Goal: Information Seeking & Learning: Learn about a topic

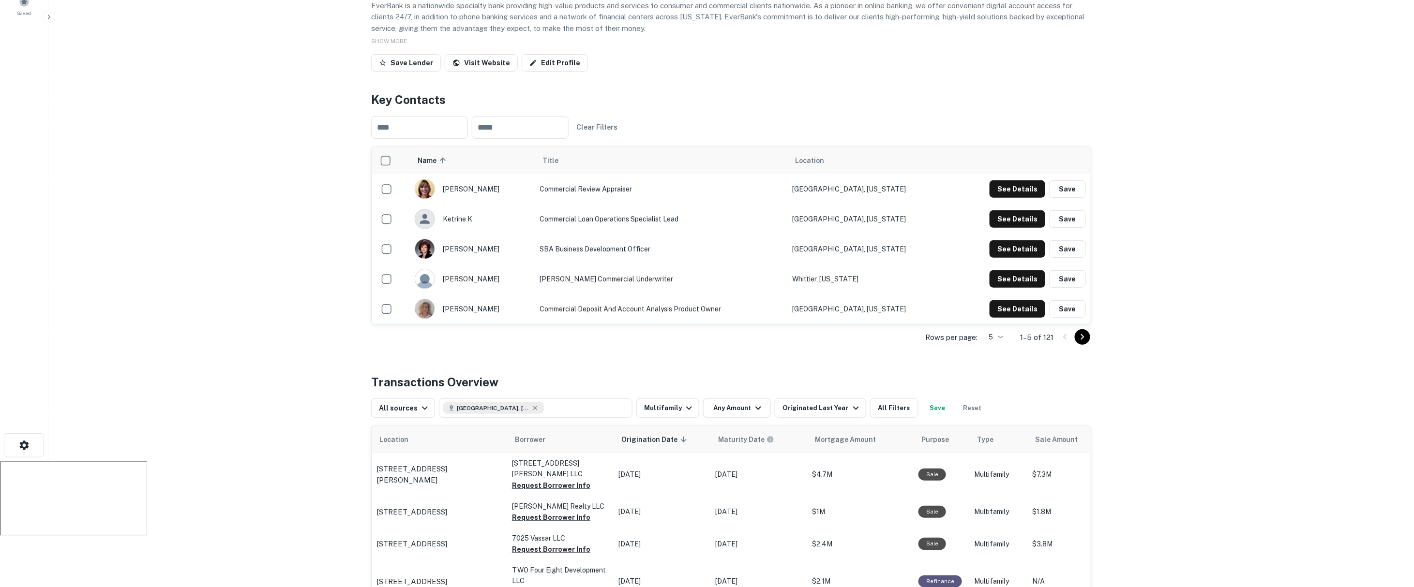
scroll to position [125, 0]
click at [330, 189] on main "Back to search Everbank Description EverBank is a nationwide specialty bank pro…" at bounding box center [730, 168] width 1365 height 587
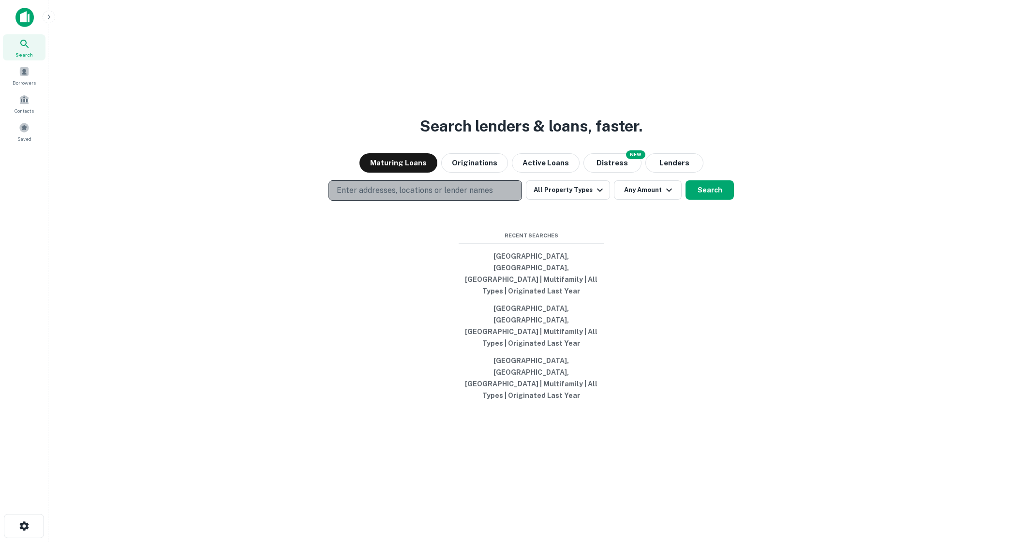
click at [503, 201] on button "Enter addresses, locations or lender names" at bounding box center [426, 190] width 194 height 20
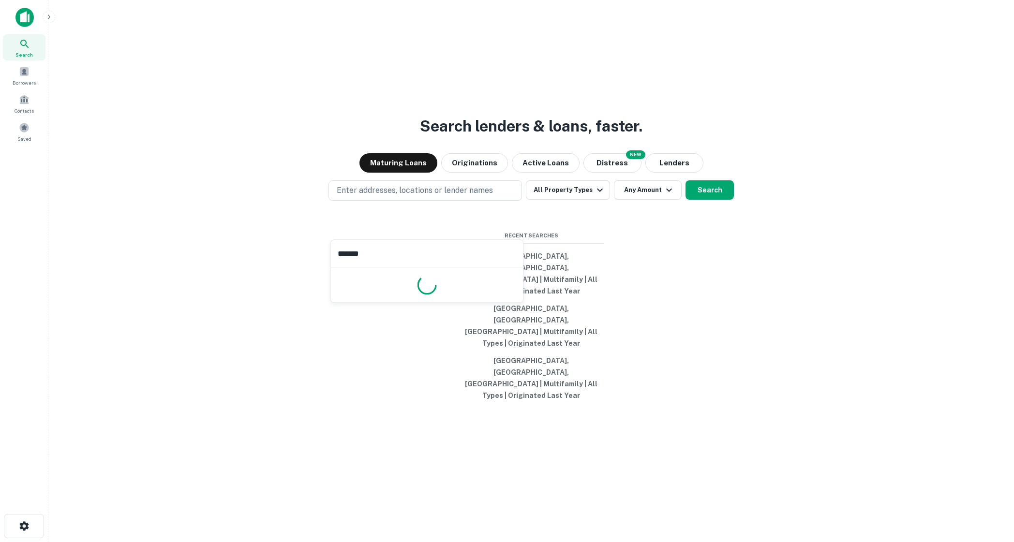
type input "********"
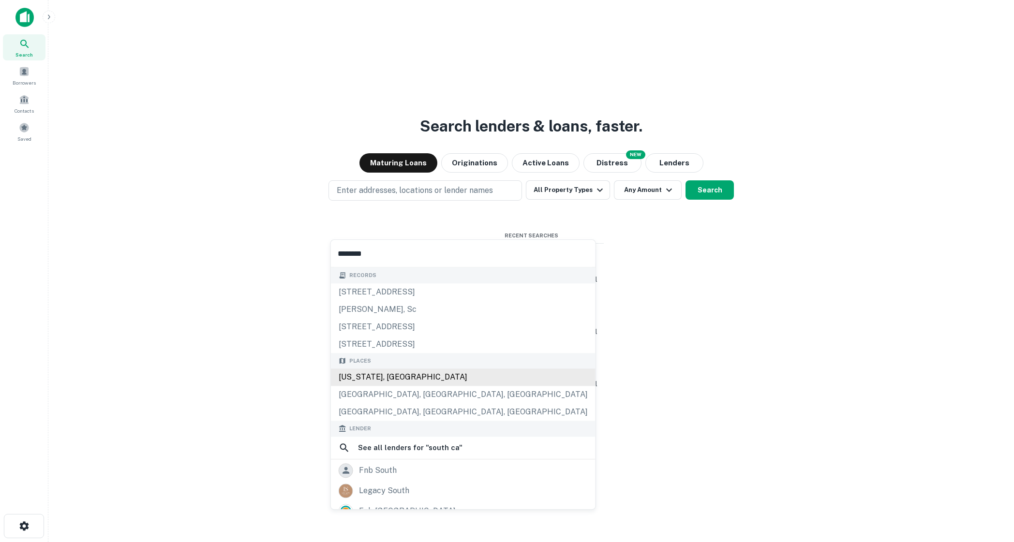
click at [442, 378] on div "[US_STATE], [GEOGRAPHIC_DATA]" at bounding box center [463, 377] width 265 height 17
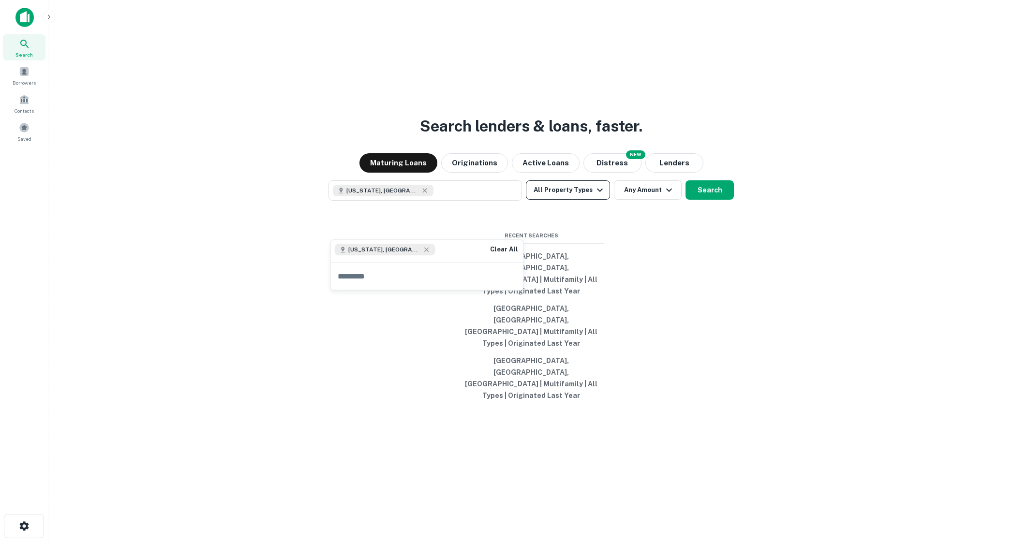
click at [598, 192] on icon "button" at bounding box center [600, 189] width 6 height 3
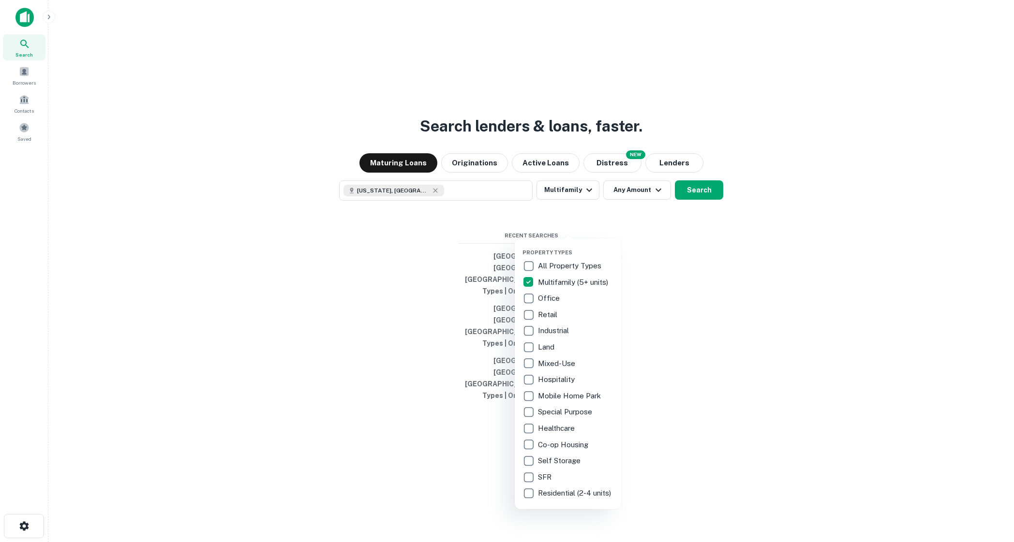
click at [690, 221] on div at bounding box center [507, 271] width 1014 height 542
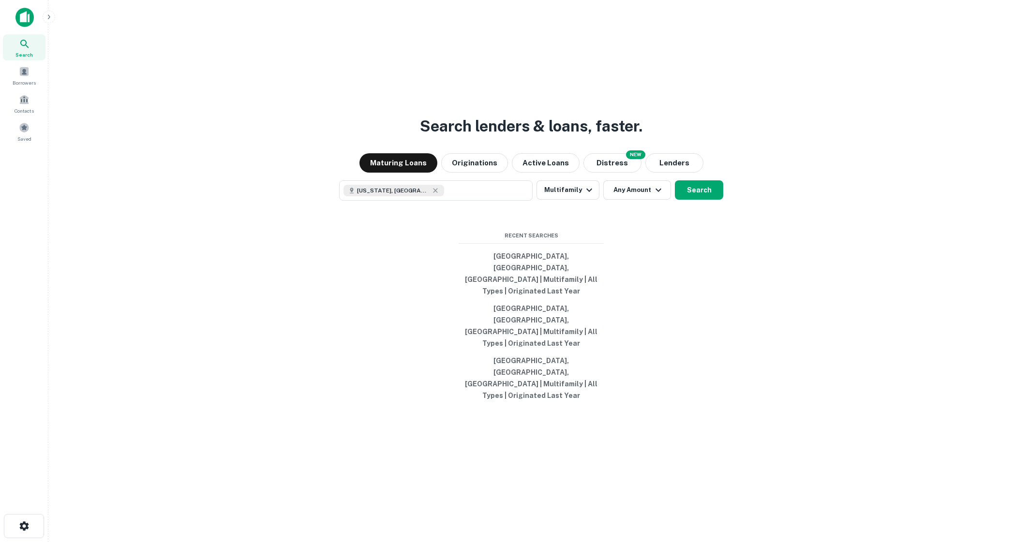
click at [690, 200] on button "Search" at bounding box center [699, 189] width 48 height 19
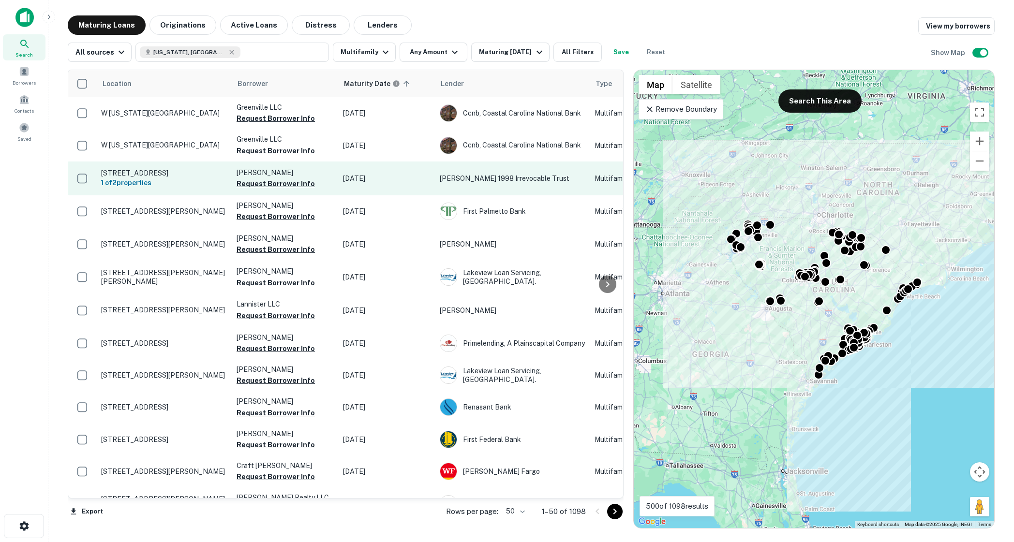
scroll to position [0, 129]
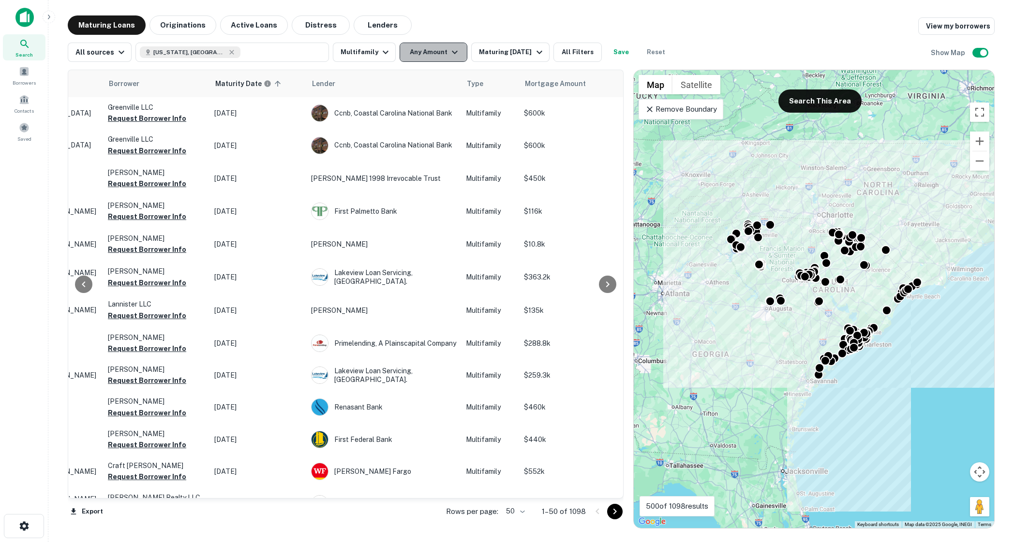
click at [440, 54] on button "Any Amount" at bounding box center [434, 52] width 68 height 19
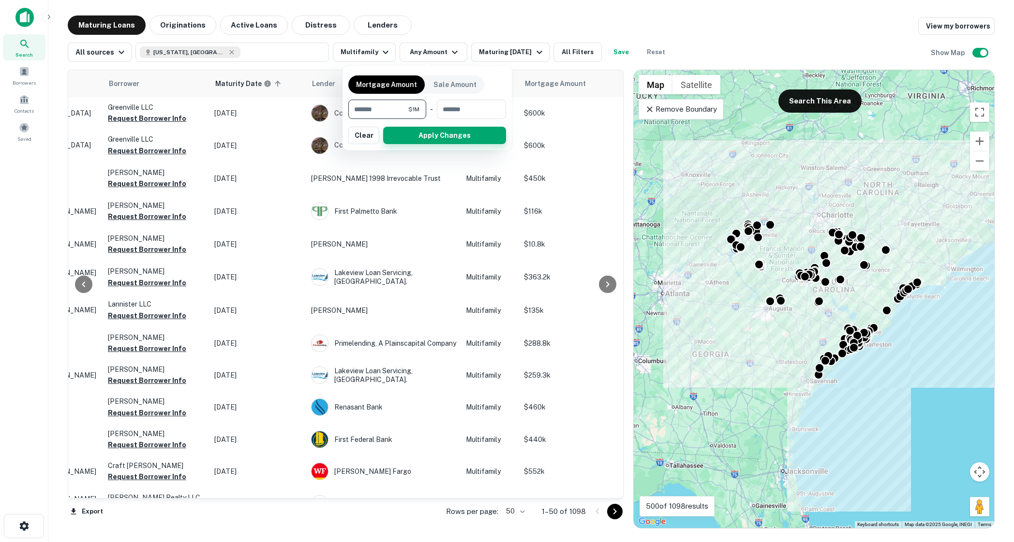
type input "*******"
click at [429, 135] on button "Apply Changes" at bounding box center [444, 135] width 123 height 17
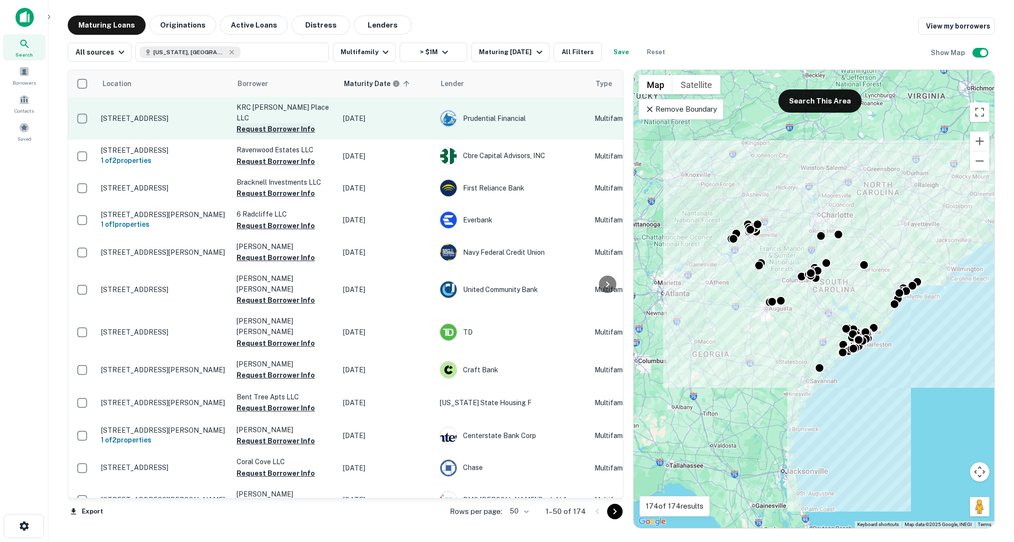
click at [250, 123] on button "Request Borrower Info" at bounding box center [276, 129] width 78 height 12
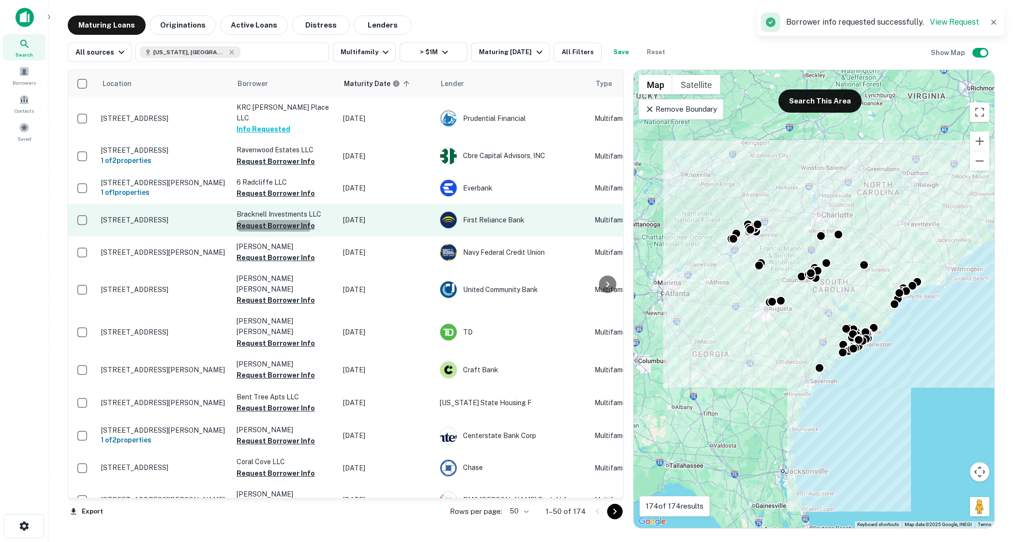
click at [266, 220] on button "Request Borrower Info" at bounding box center [276, 226] width 78 height 12
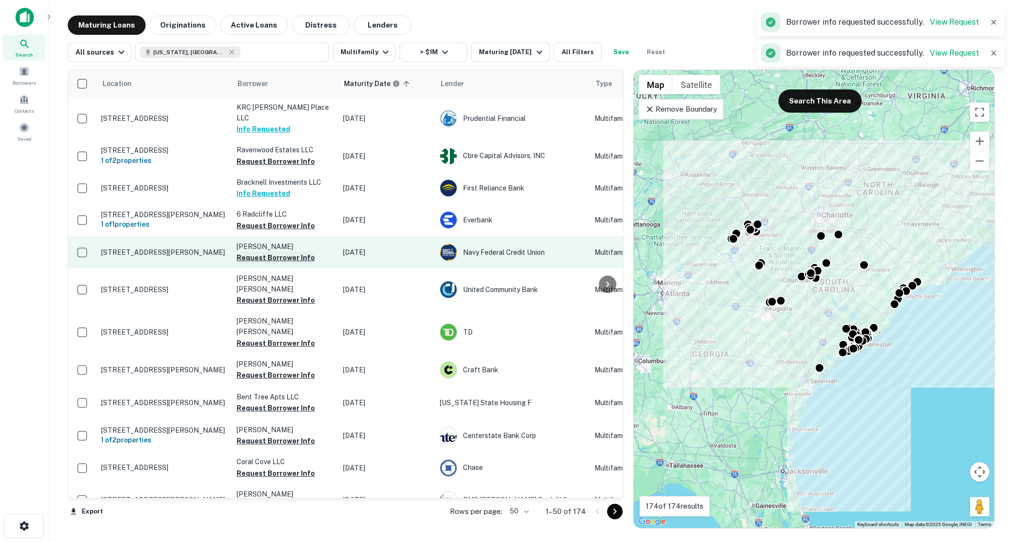
click at [266, 252] on button "Request Borrower Info" at bounding box center [276, 258] width 78 height 12
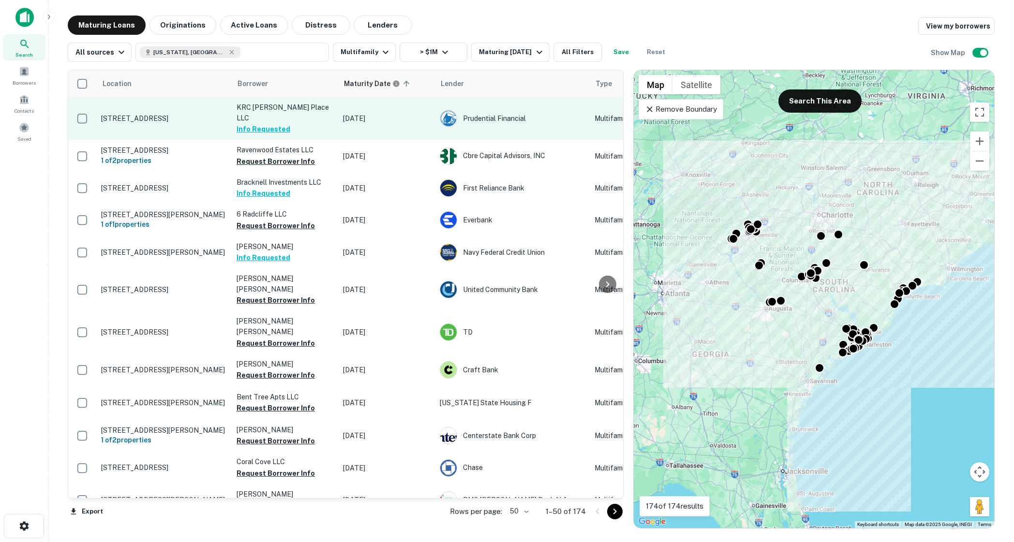
click at [216, 119] on p "[STREET_ADDRESS]" at bounding box center [164, 118] width 126 height 9
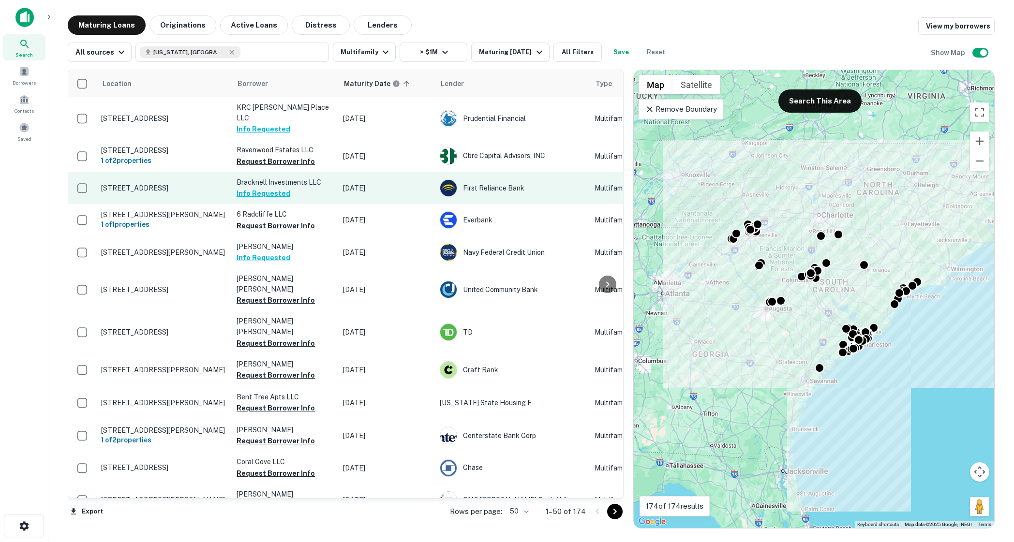
click at [199, 184] on p "121 Woodridge Rd Greenwood, SC 29646" at bounding box center [164, 188] width 126 height 9
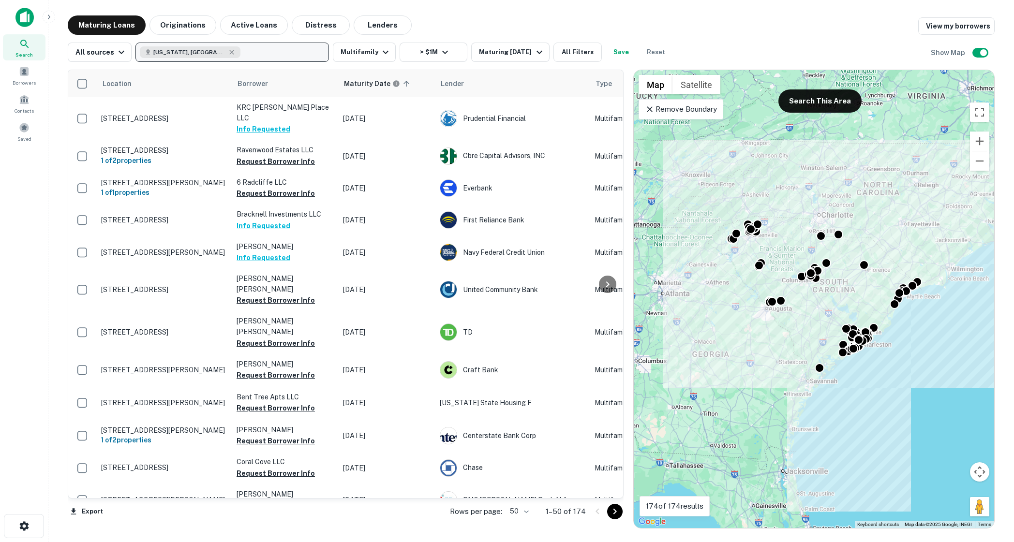
click at [238, 57] on button "South Carolina, USA" at bounding box center [232, 52] width 194 height 19
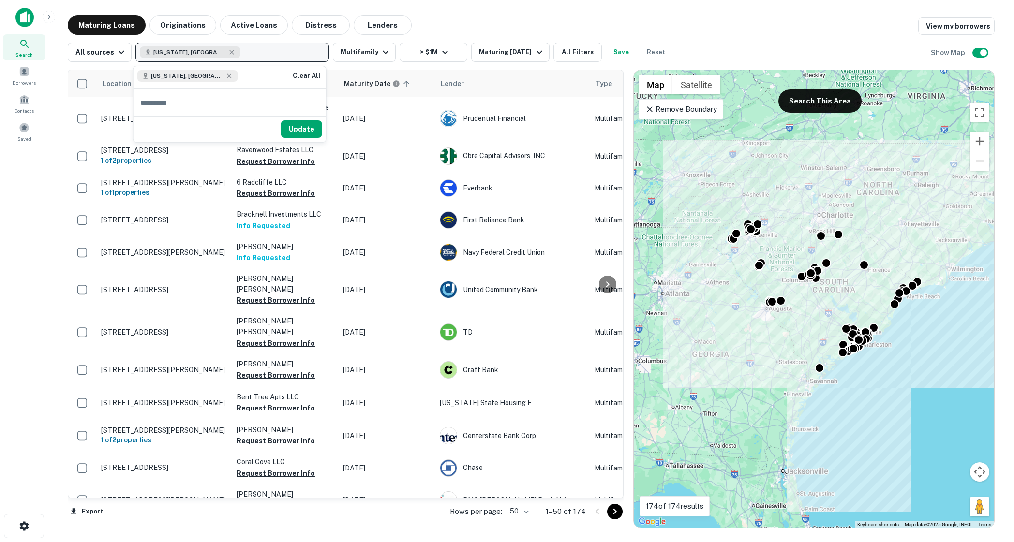
click at [238, 57] on button "South Carolina, USA" at bounding box center [232, 52] width 194 height 19
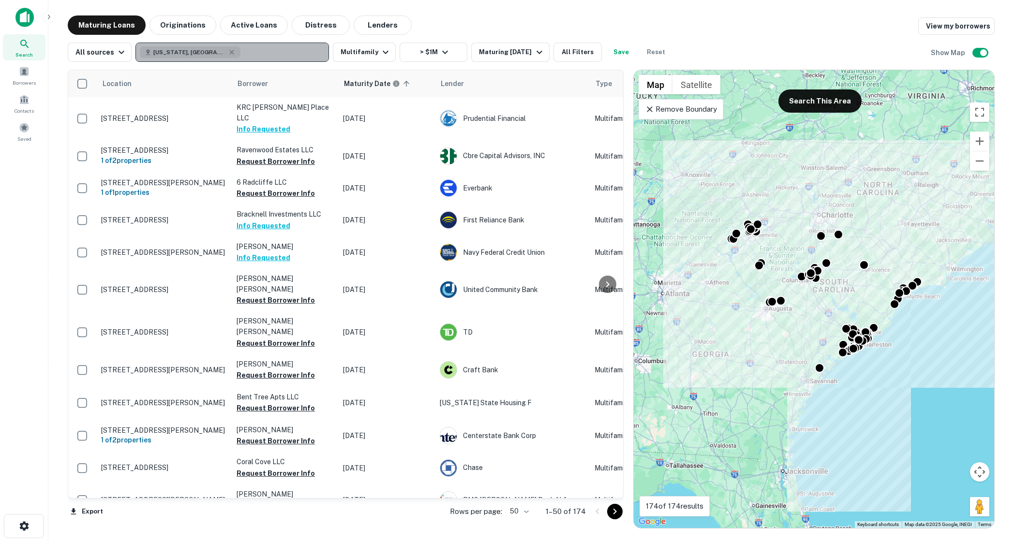
click at [238, 57] on button "South Carolina, USA" at bounding box center [232, 52] width 194 height 19
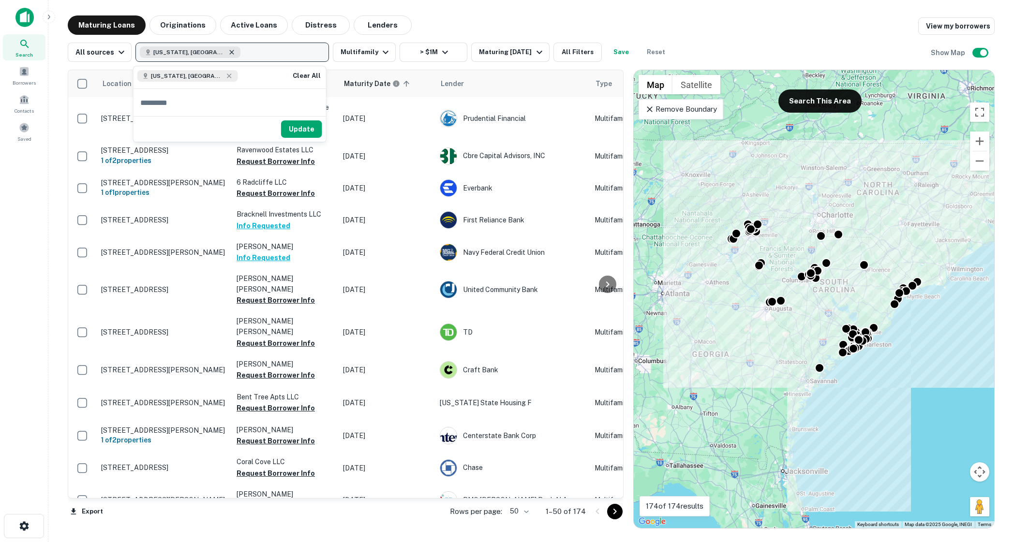
click at [230, 54] on icon "button" at bounding box center [232, 52] width 4 height 4
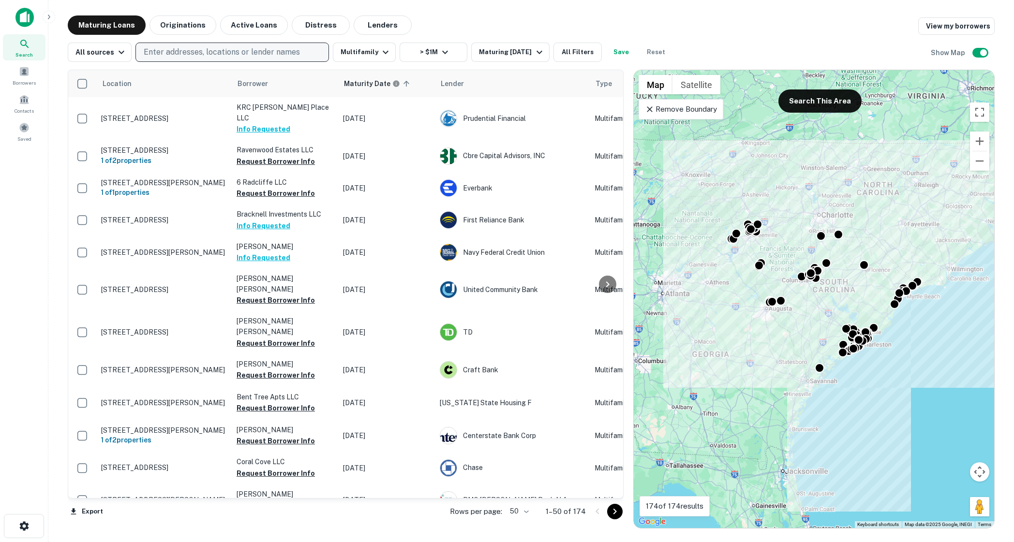
click at [213, 54] on p "Enter addresses, locations or lender names" at bounding box center [222, 52] width 156 height 12
type input "**********"
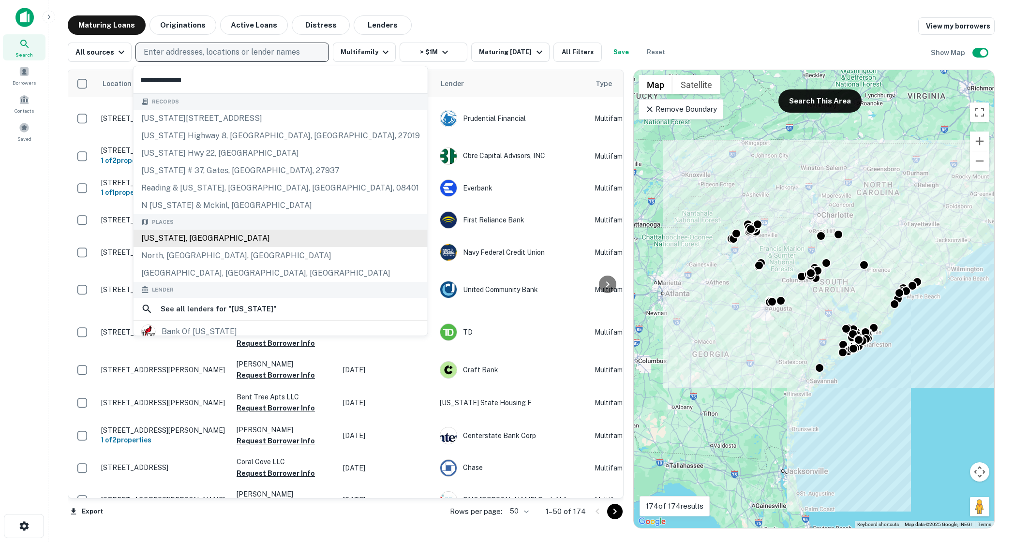
click at [220, 239] on div "North Carolina, USA" at bounding box center [281, 238] width 294 height 17
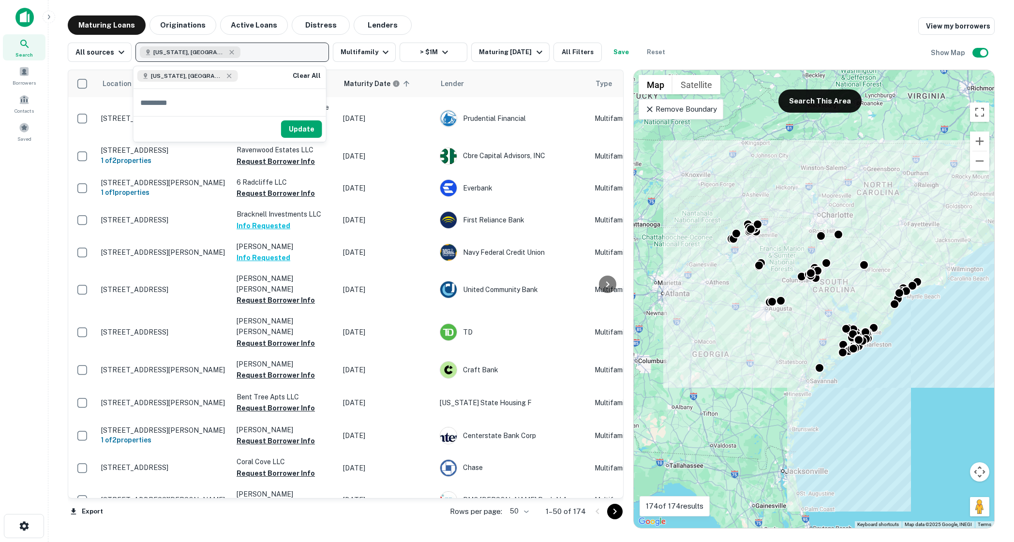
click at [297, 140] on div "Update" at bounding box center [230, 129] width 193 height 26
click at [298, 132] on button "Update" at bounding box center [301, 128] width 41 height 17
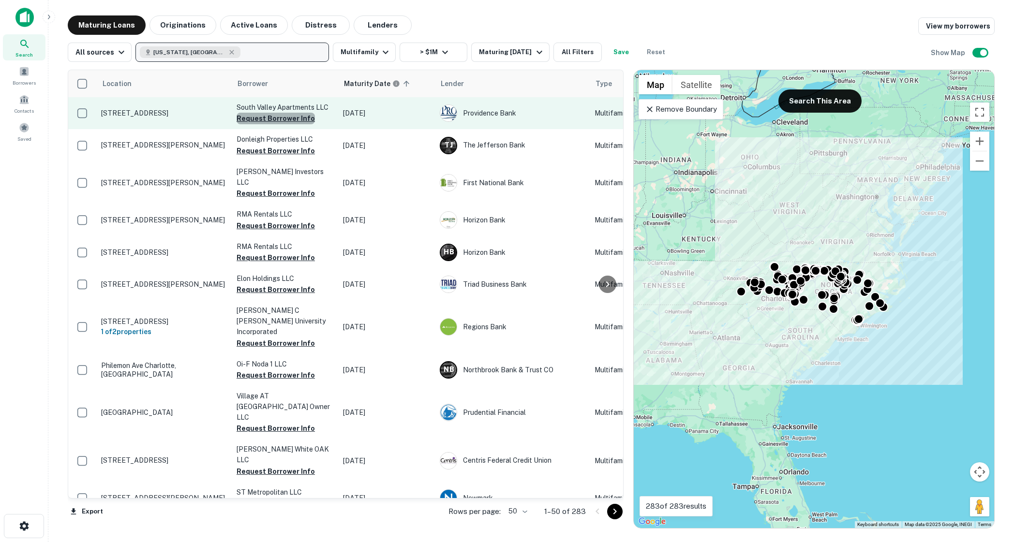
click at [286, 115] on button "Request Borrower Info" at bounding box center [276, 119] width 78 height 12
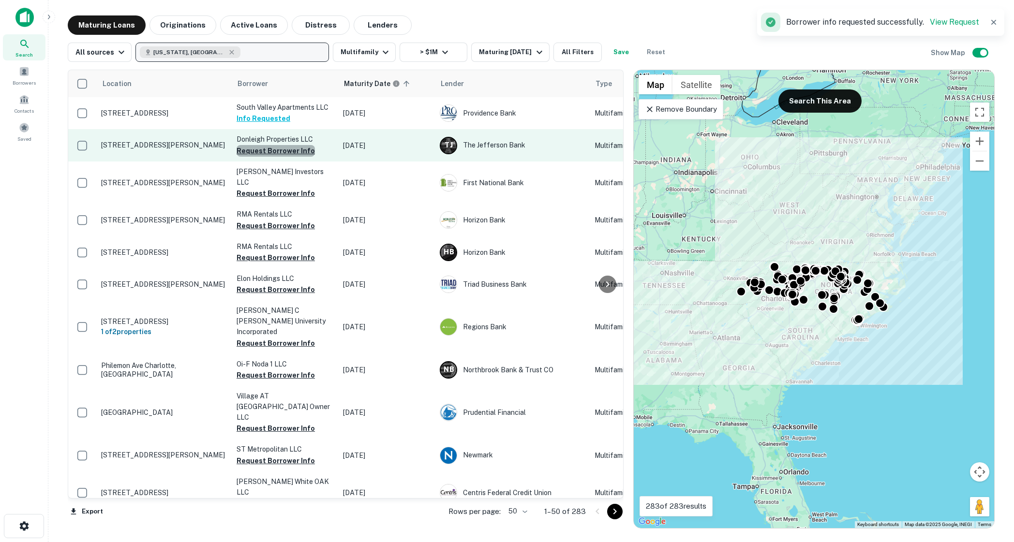
click at [280, 150] on button "Request Borrower Info" at bounding box center [276, 151] width 78 height 12
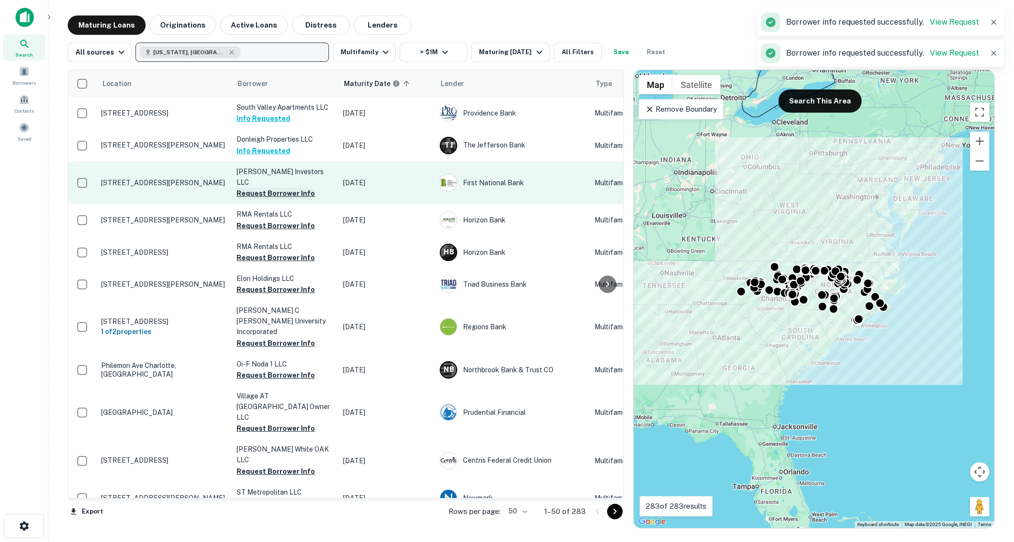
click at [273, 188] on button "Request Borrower Info" at bounding box center [276, 194] width 78 height 12
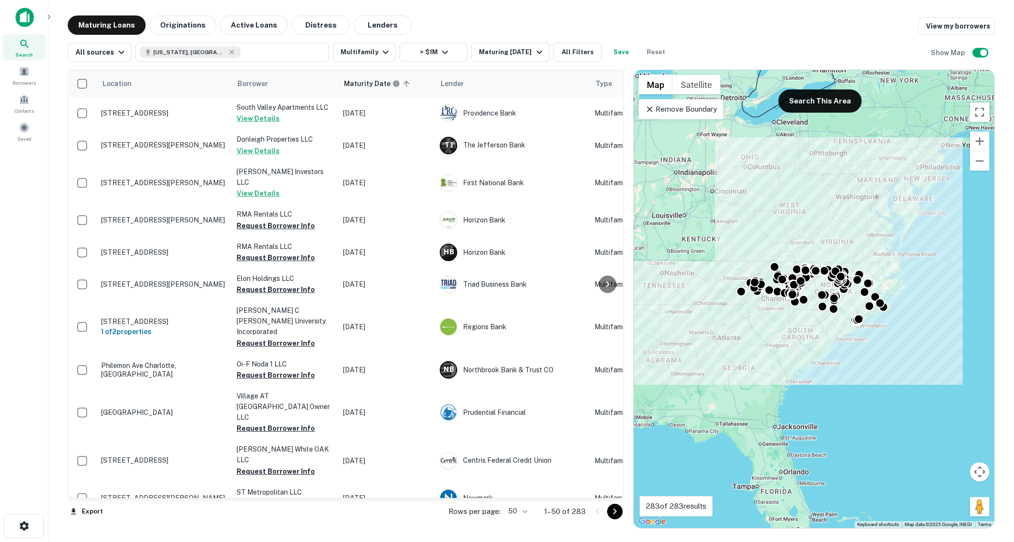
click at [23, 51] on span "Search" at bounding box center [23, 55] width 17 height 8
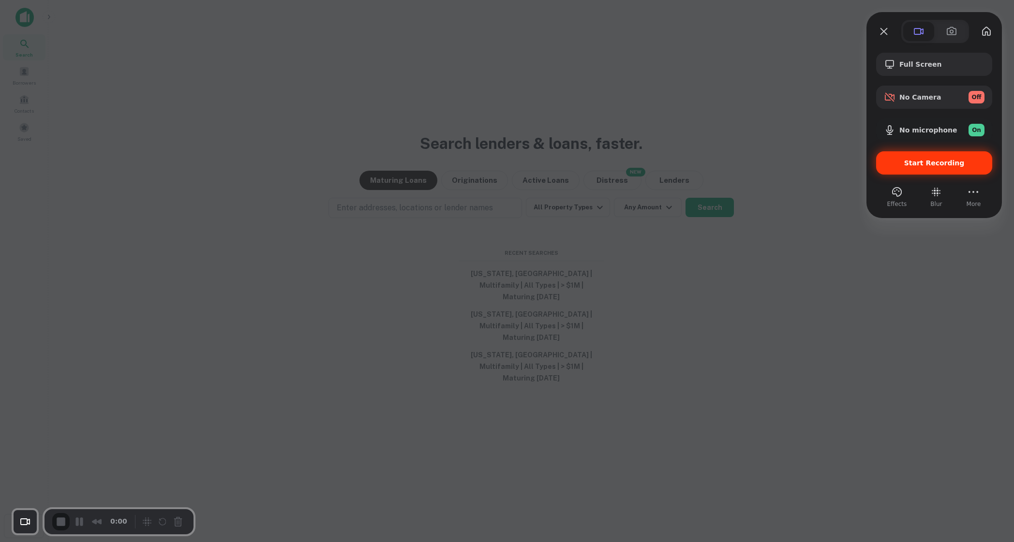
click at [930, 161] on span "Start Recording" at bounding box center [934, 163] width 60 height 8
click at [885, 156] on div "Start Recording" at bounding box center [934, 162] width 116 height 23
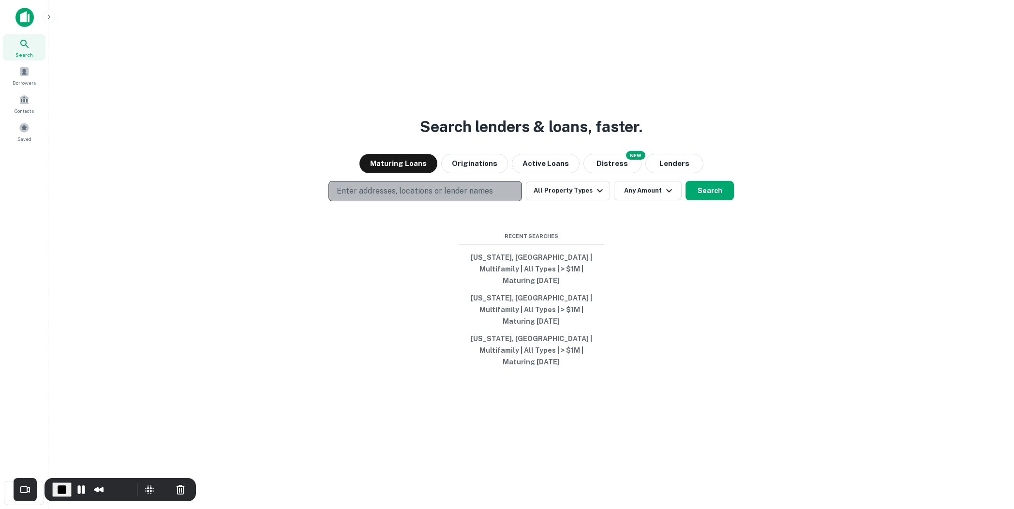
click at [440, 197] on p "Enter addresses, locations or lender names" at bounding box center [415, 191] width 156 height 12
type input "*****"
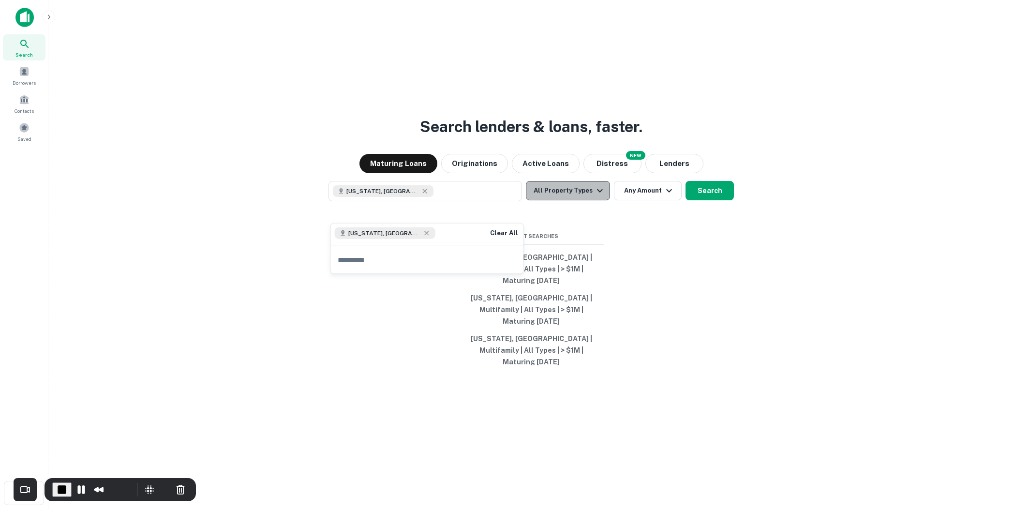
click at [599, 196] on icon "button" at bounding box center [600, 191] width 12 height 12
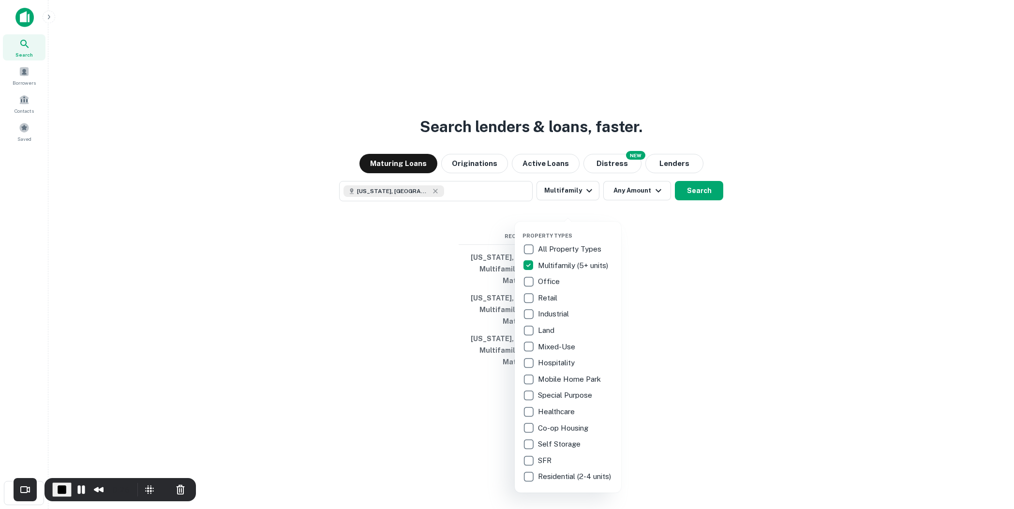
click at [695, 271] on div at bounding box center [507, 254] width 1014 height 509
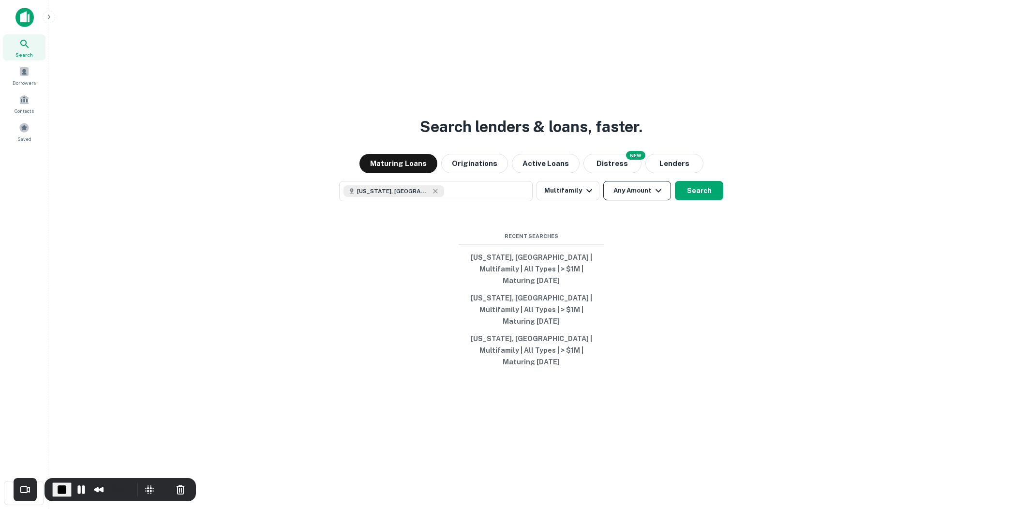
click at [654, 196] on icon "button" at bounding box center [659, 191] width 12 height 12
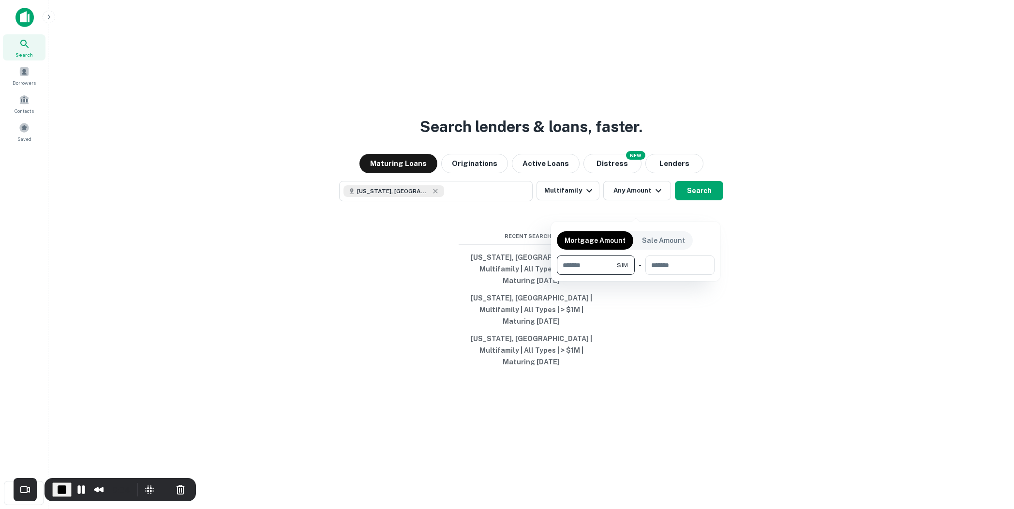
type input "*******"
click at [703, 205] on div at bounding box center [507, 254] width 1014 height 509
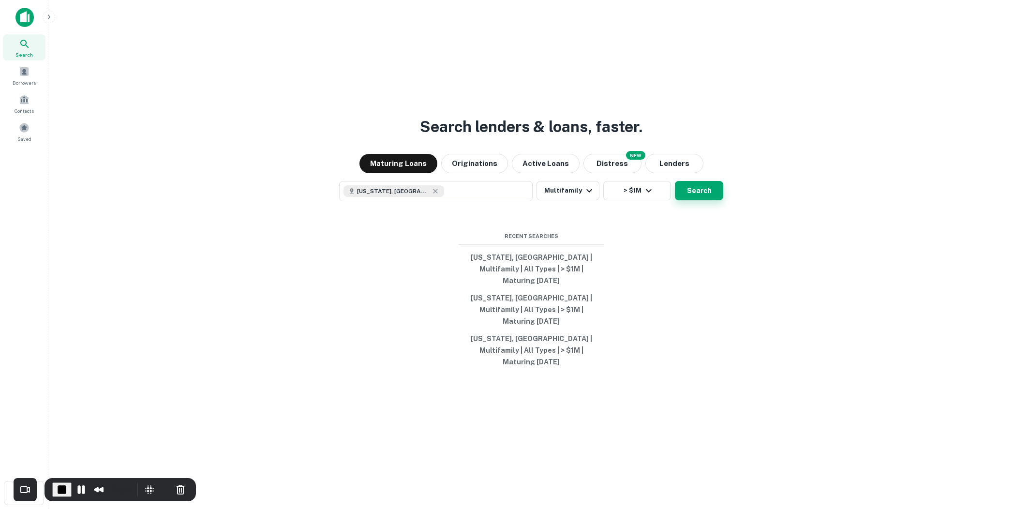
click at [700, 200] on button "Search" at bounding box center [699, 190] width 48 height 19
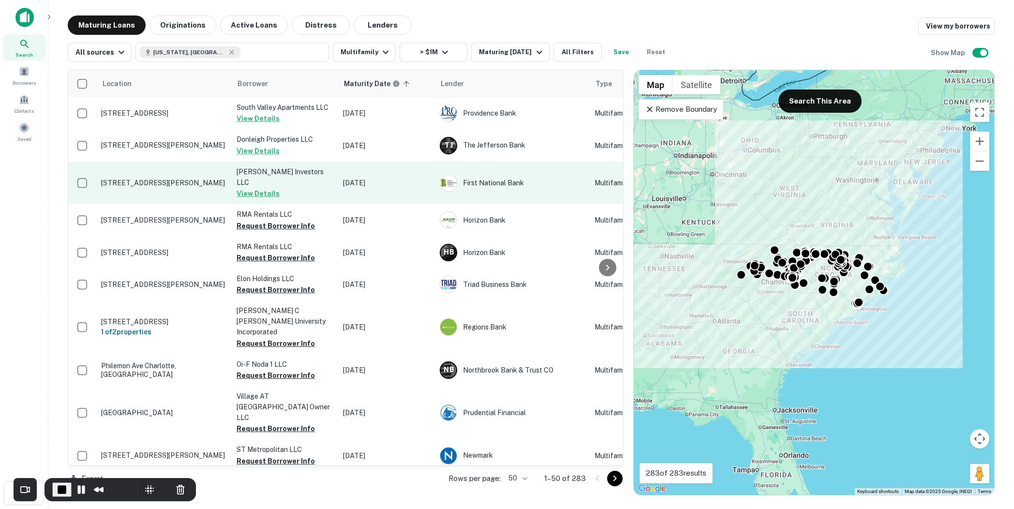
click at [184, 179] on p "304 Mahaley Ave Salisbury, NC 28144" at bounding box center [164, 183] width 126 height 9
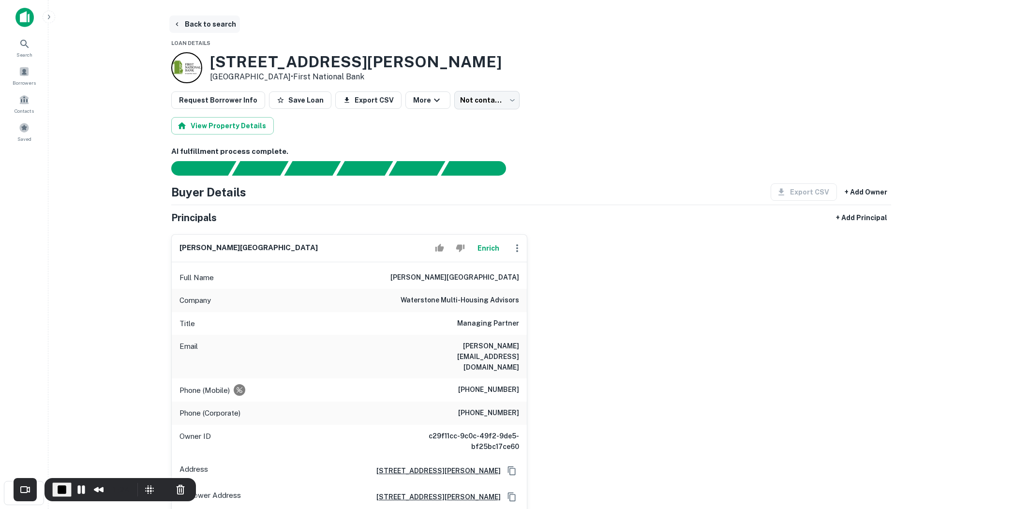
click at [214, 27] on button "Back to search" at bounding box center [204, 23] width 71 height 17
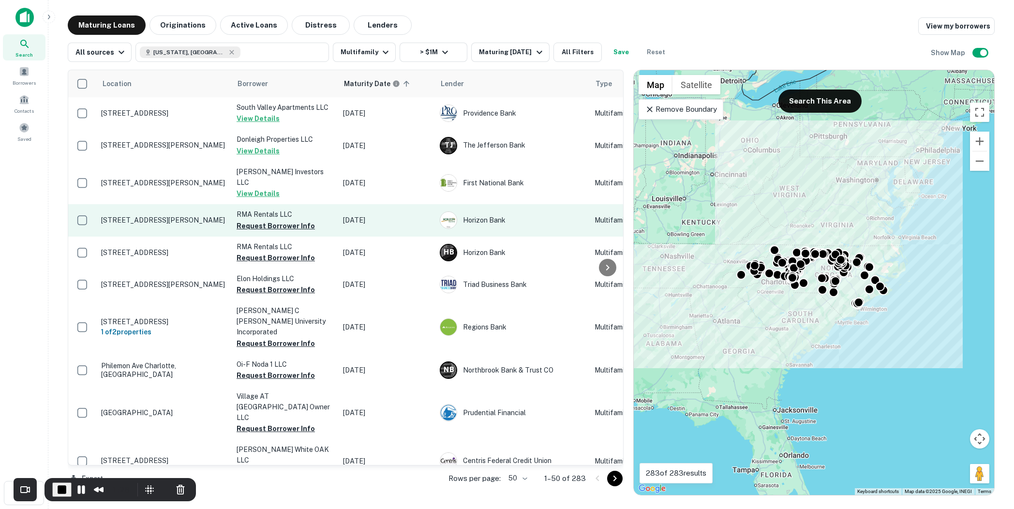
click at [189, 216] on p "2015 Walt Arney Rd Lenoir, NC 28645" at bounding box center [164, 220] width 126 height 9
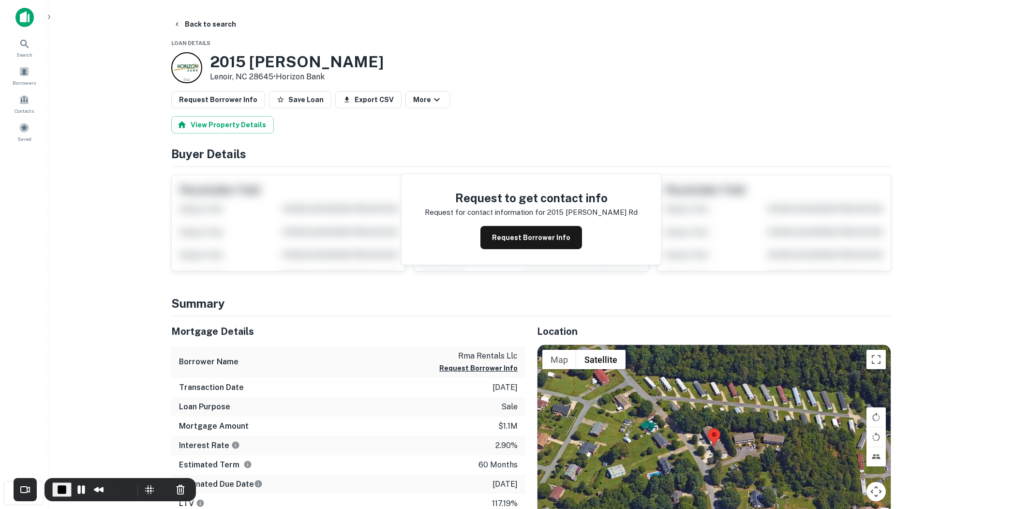
scroll to position [15, 0]
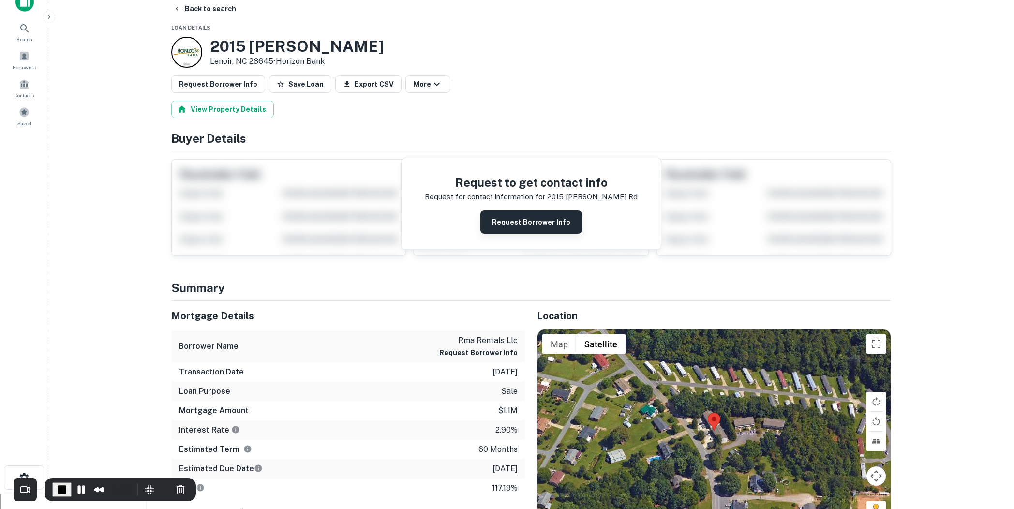
click at [514, 214] on button "Request Borrower Info" at bounding box center [531, 221] width 102 height 23
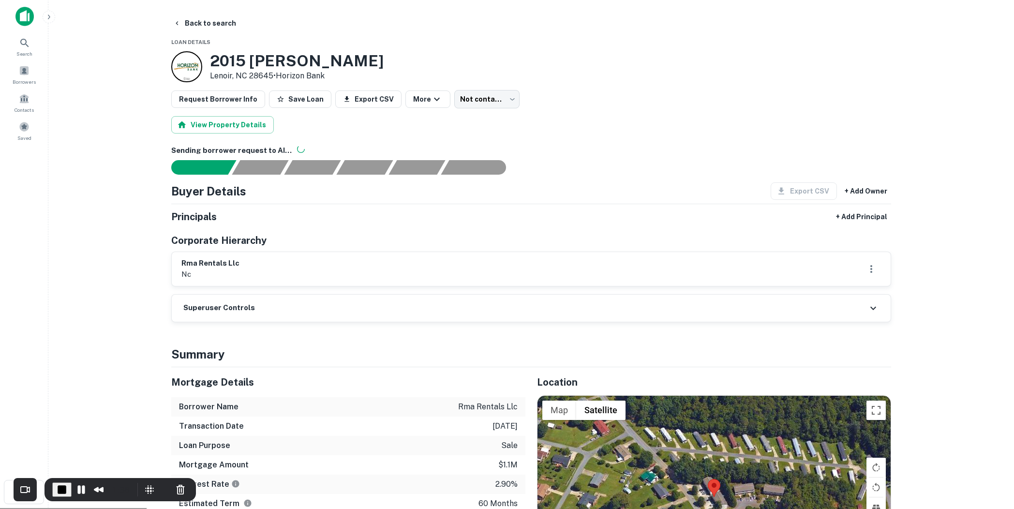
scroll to position [0, 0]
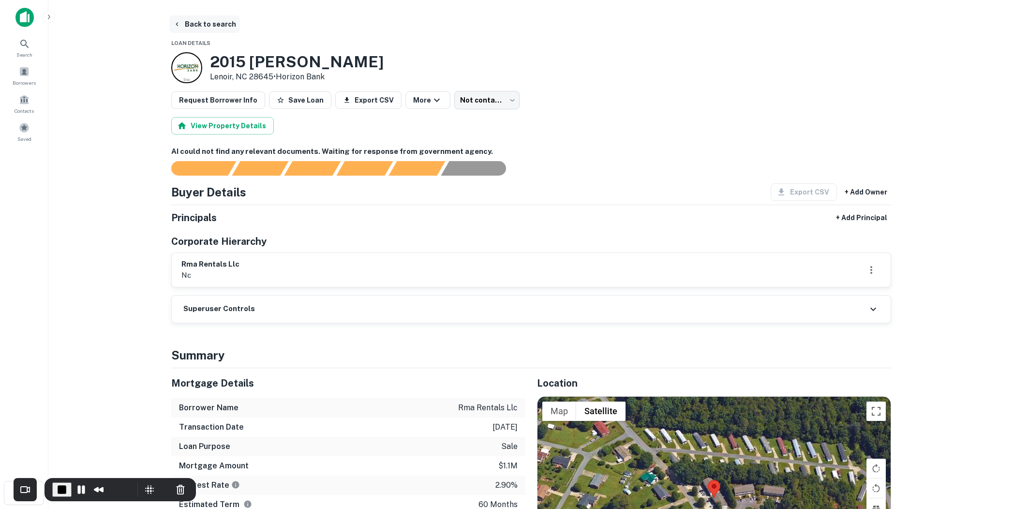
click at [224, 26] on button "Back to search" at bounding box center [204, 23] width 71 height 17
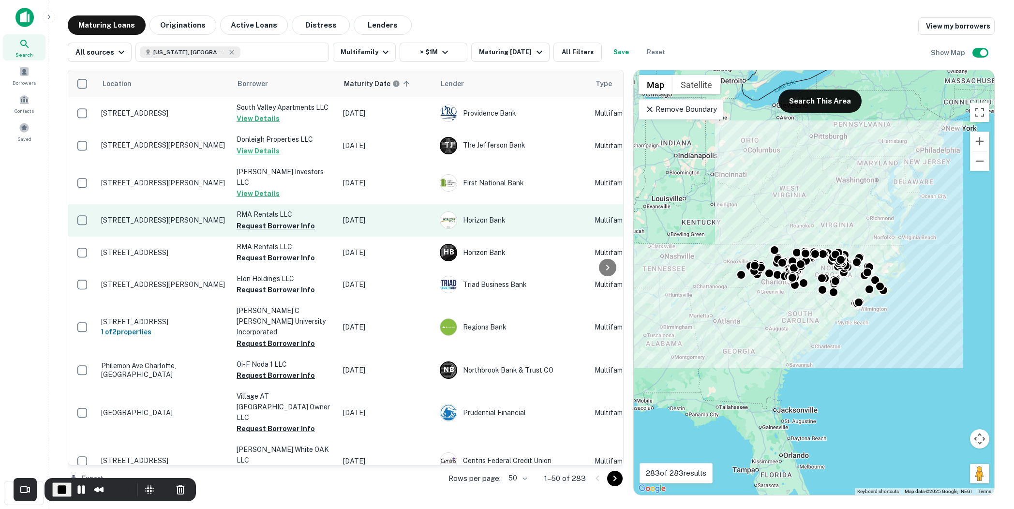
click at [211, 214] on td "2015 Walt Arney Rd Lenoir, NC 28645" at bounding box center [163, 220] width 135 height 32
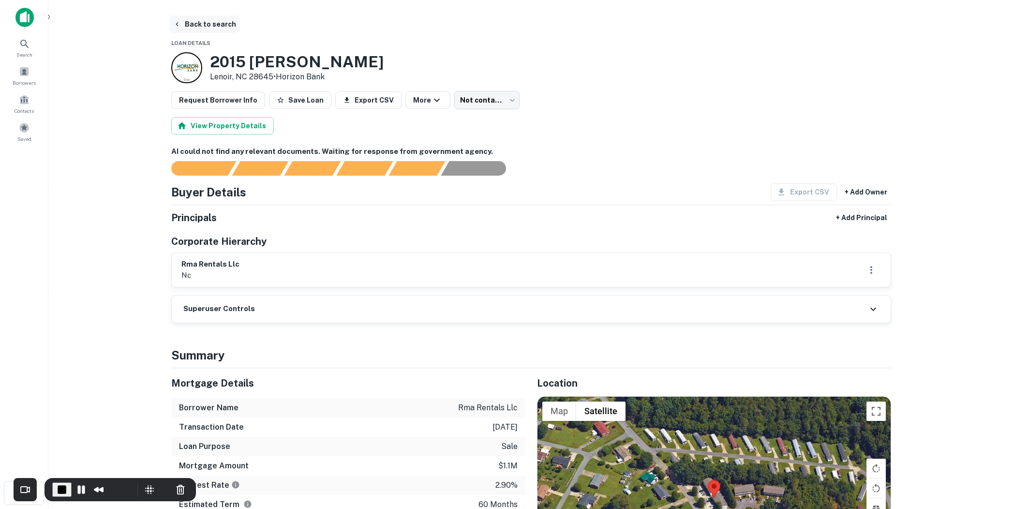
click at [219, 24] on button "Back to search" at bounding box center [204, 23] width 71 height 17
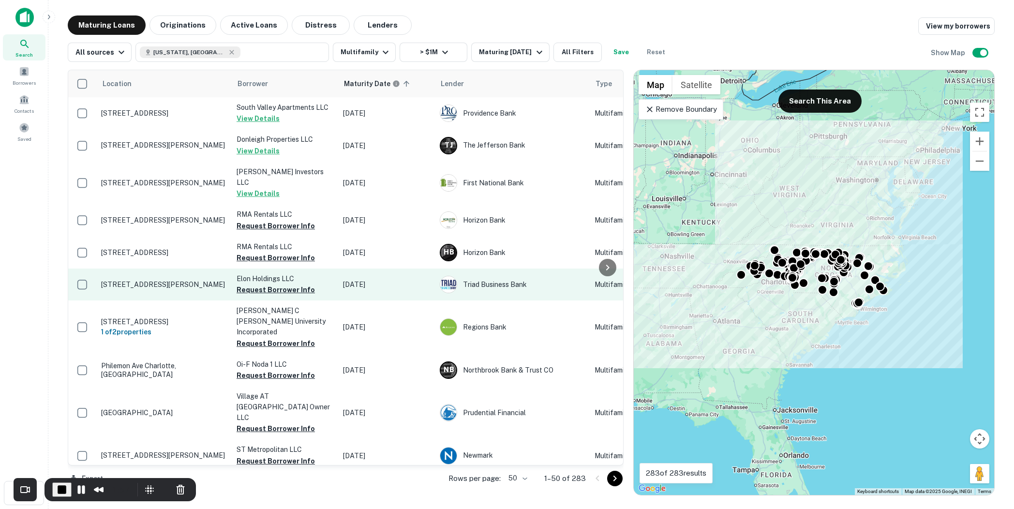
click at [161, 280] on p "739 E Haggard Ave Elon, NC 27244" at bounding box center [164, 284] width 126 height 9
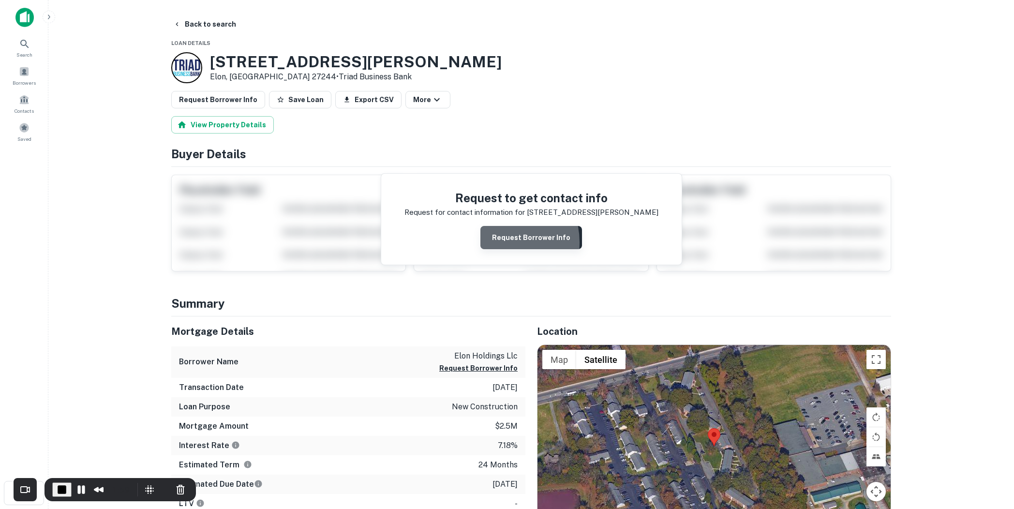
click at [498, 241] on button "Request Borrower Info" at bounding box center [531, 237] width 102 height 23
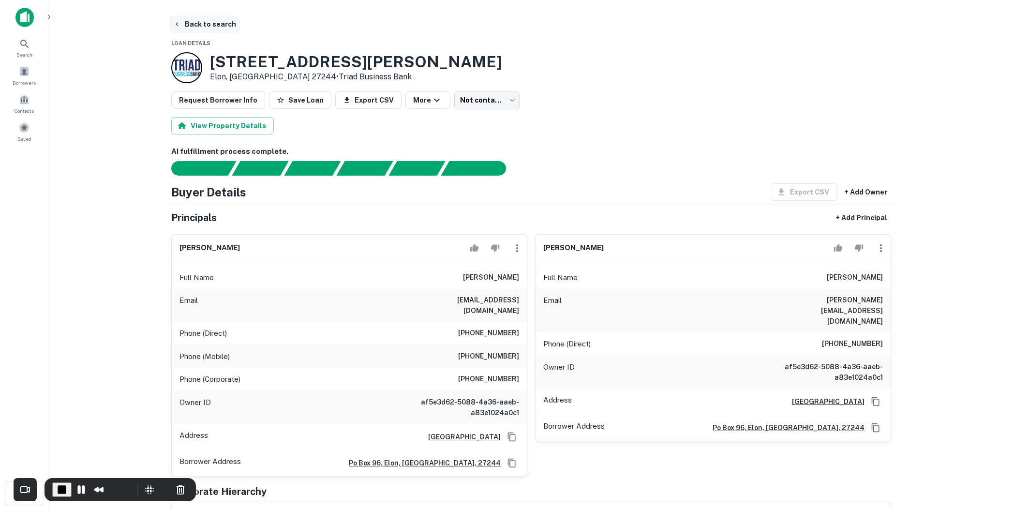
click at [212, 29] on button "Back to search" at bounding box center [204, 23] width 71 height 17
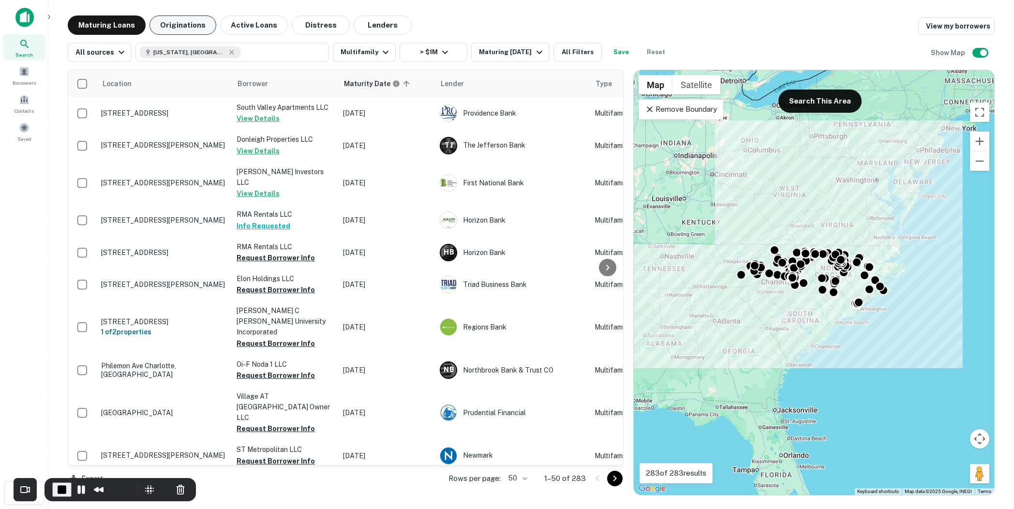
click at [187, 23] on button "Originations" at bounding box center [182, 24] width 67 height 19
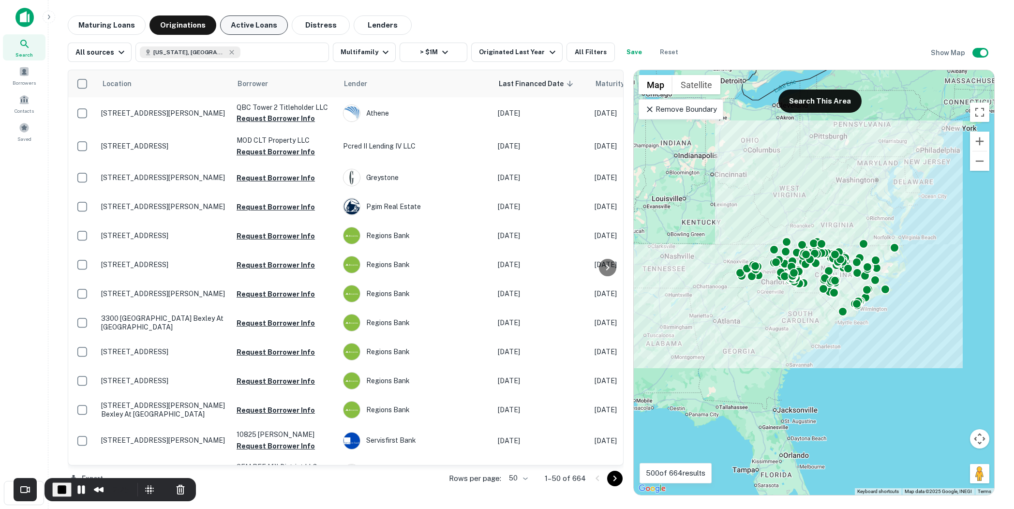
click at [258, 22] on button "Active Loans" at bounding box center [254, 24] width 68 height 19
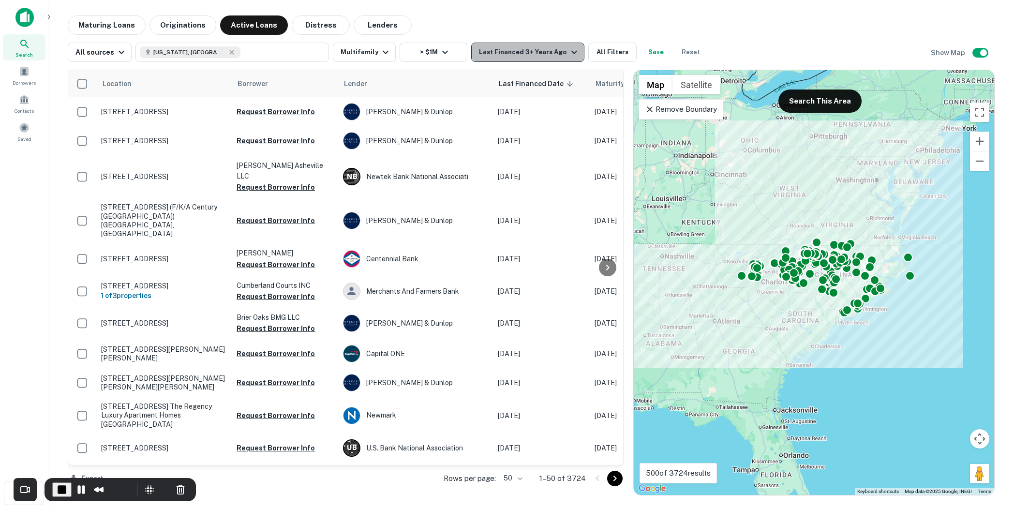
click at [571, 52] on icon "button" at bounding box center [574, 52] width 6 height 3
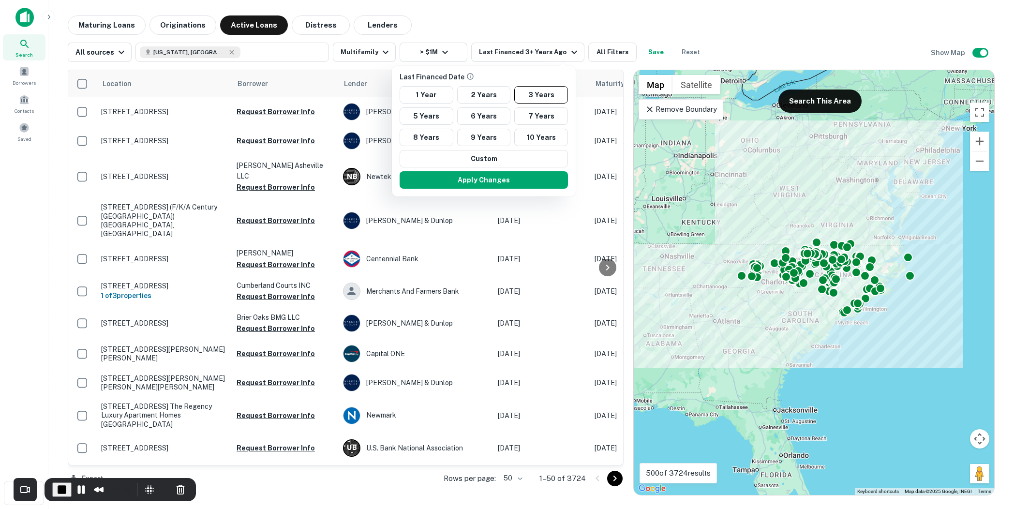
click at [542, 24] on div at bounding box center [507, 254] width 1014 height 509
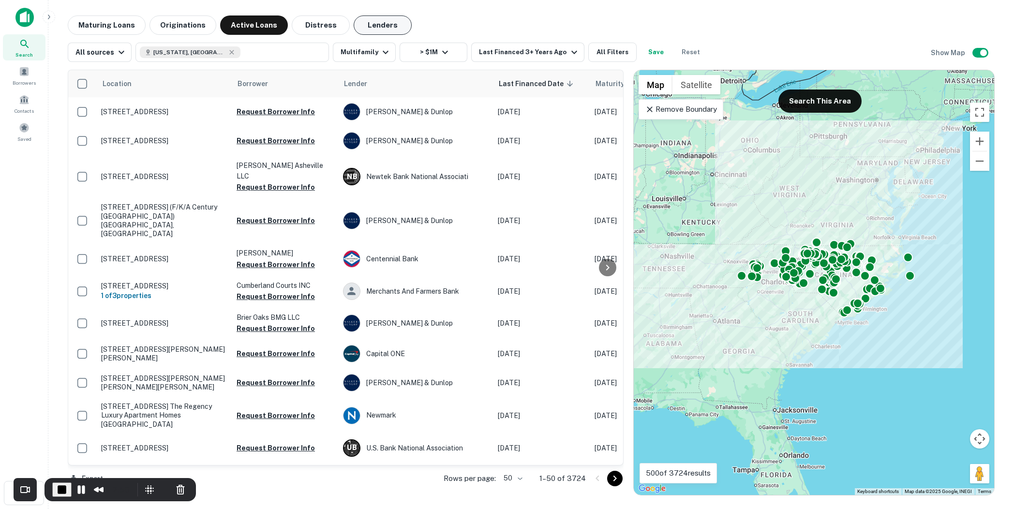
click at [368, 22] on button "Lenders" at bounding box center [383, 24] width 58 height 19
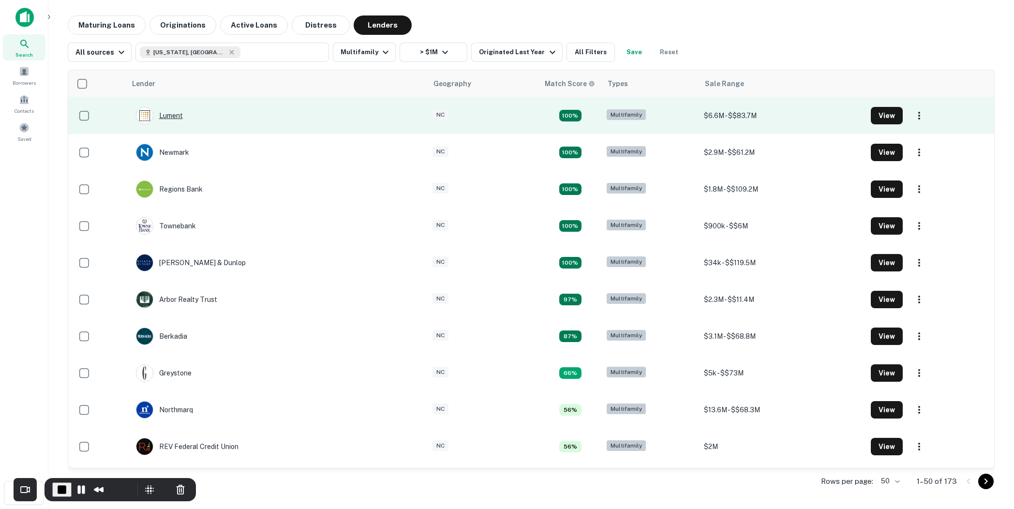
click at [178, 116] on div "Lument" at bounding box center [159, 115] width 47 height 17
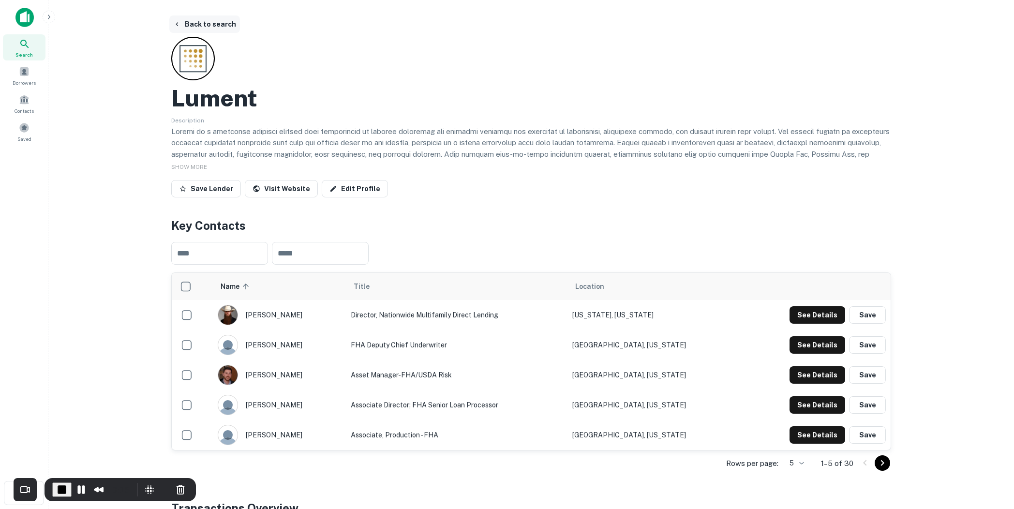
click at [194, 24] on button "Back to search" at bounding box center [204, 23] width 71 height 17
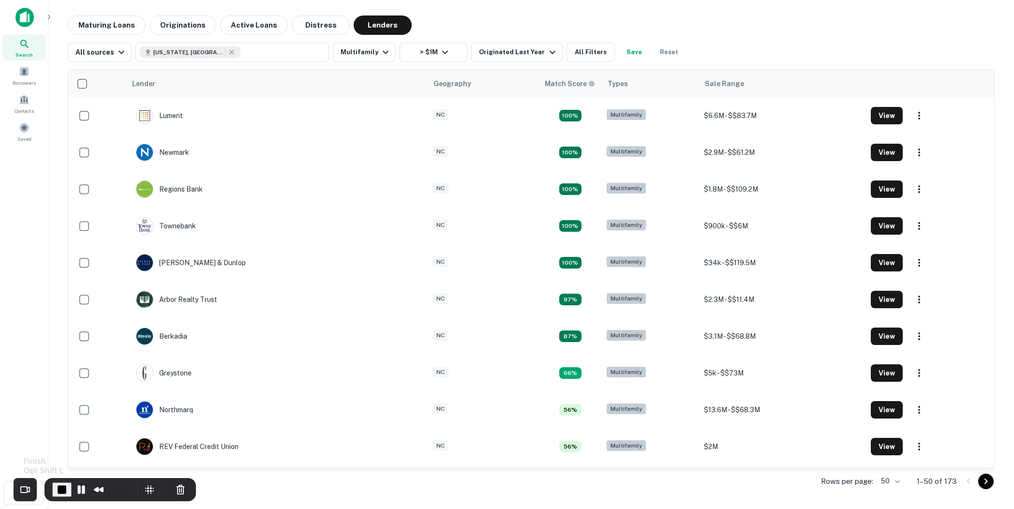
click at [60, 489] on span "End Recording" at bounding box center [62, 490] width 12 height 12
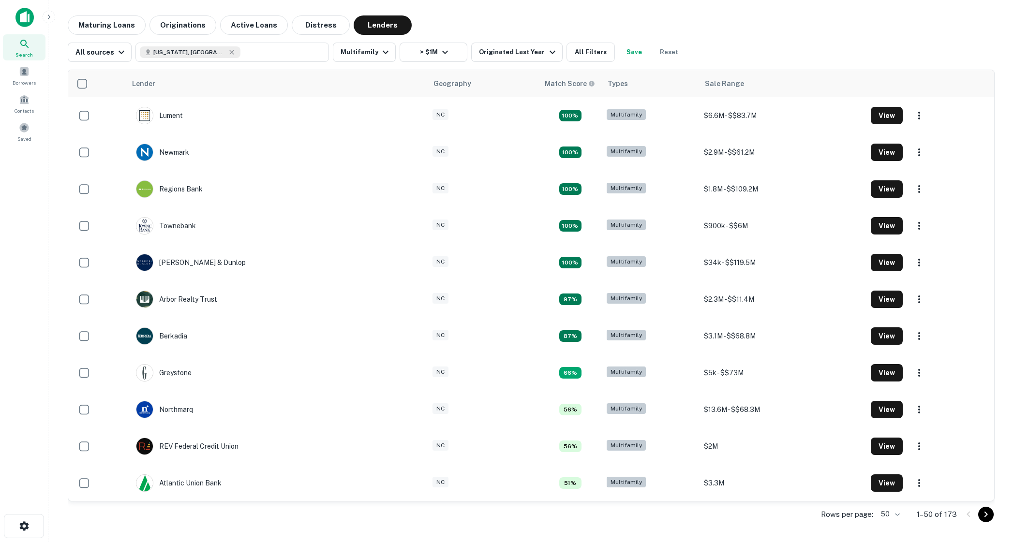
click at [19, 39] on icon at bounding box center [25, 44] width 12 height 12
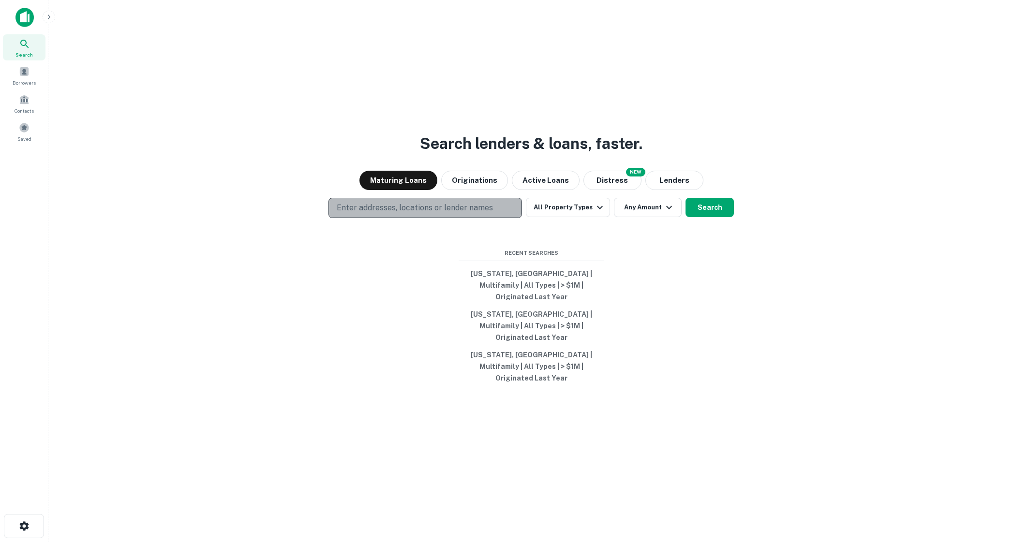
click at [453, 214] on p "Enter addresses, locations or lender names" at bounding box center [415, 208] width 156 height 12
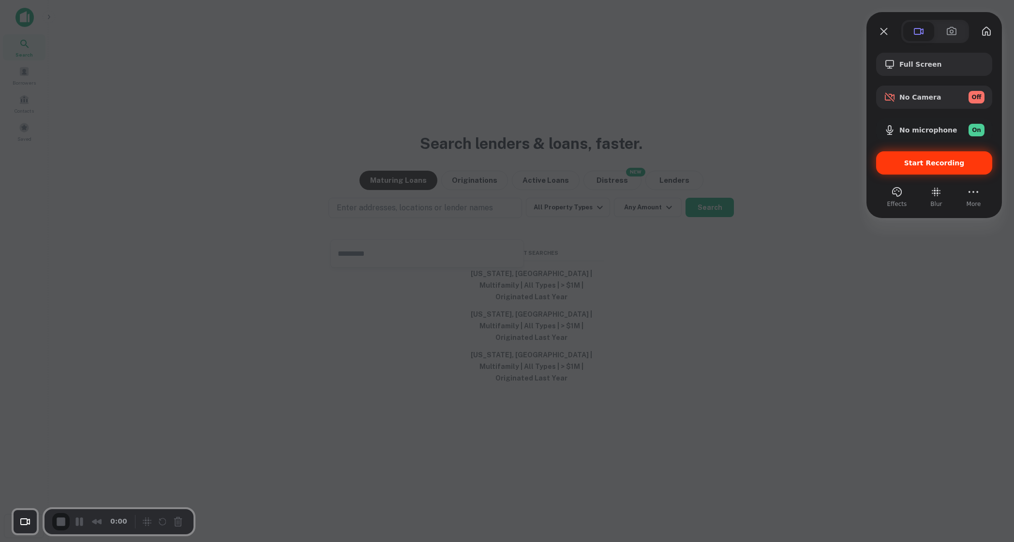
click at [886, 162] on span "Start Recording" at bounding box center [934, 163] width 101 height 8
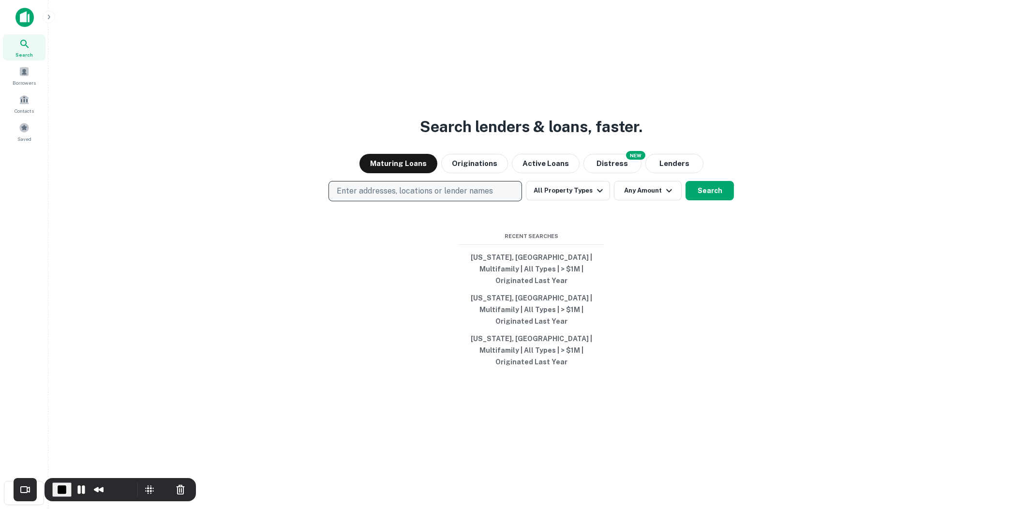
click at [439, 197] on p "Enter addresses, locations or lender names" at bounding box center [415, 191] width 156 height 12
type input "******"
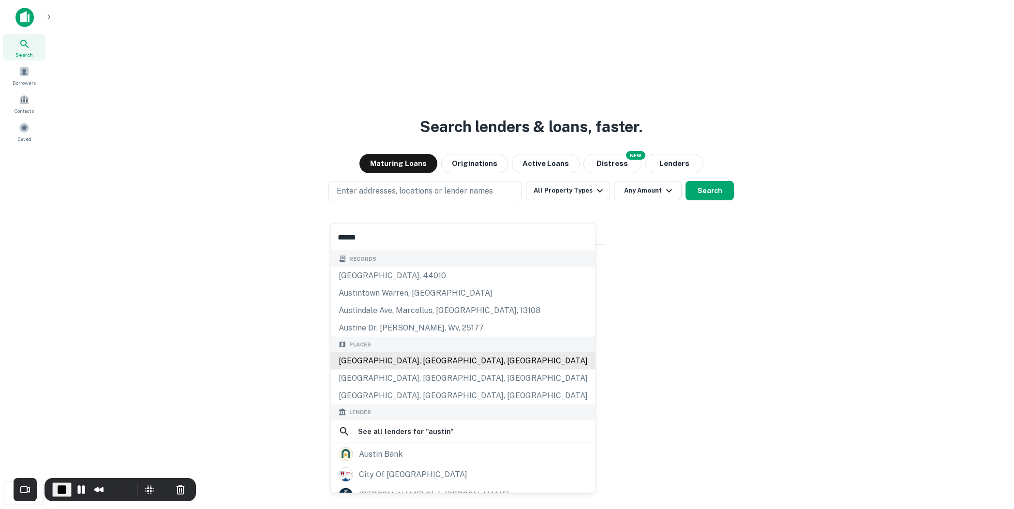
click at [434, 354] on div "[GEOGRAPHIC_DATA], [GEOGRAPHIC_DATA], [GEOGRAPHIC_DATA]" at bounding box center [463, 360] width 265 height 17
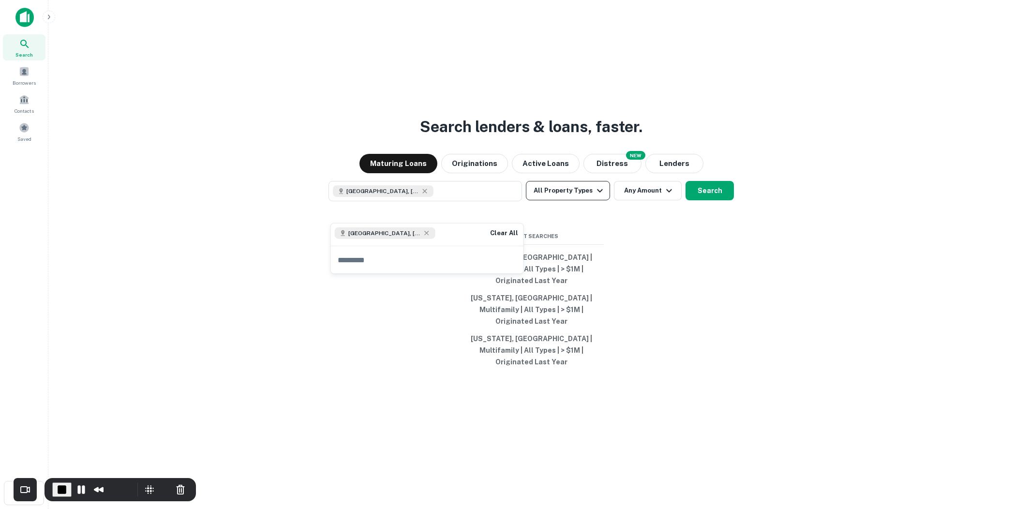
click at [596, 196] on icon "button" at bounding box center [600, 191] width 12 height 12
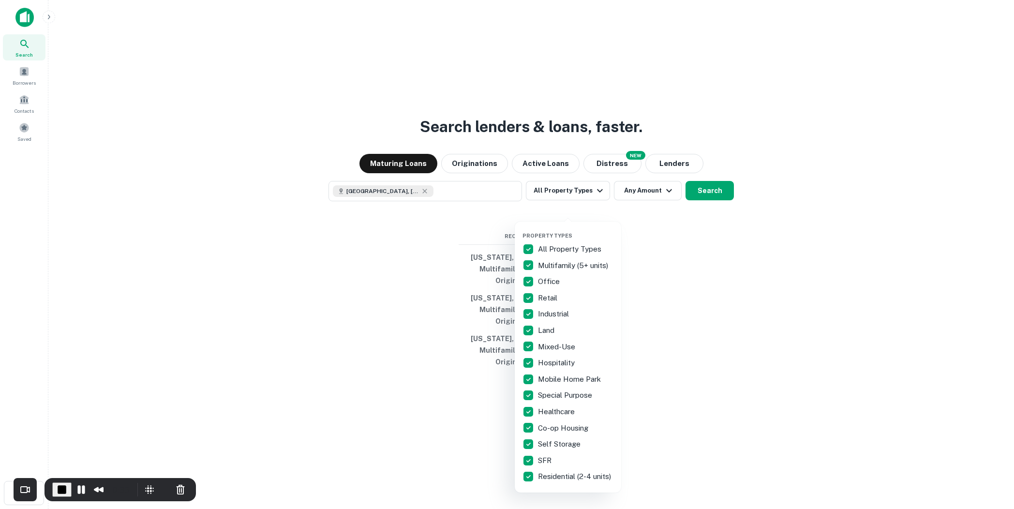
click at [538, 250] on p "All Property Types" at bounding box center [570, 249] width 65 height 12
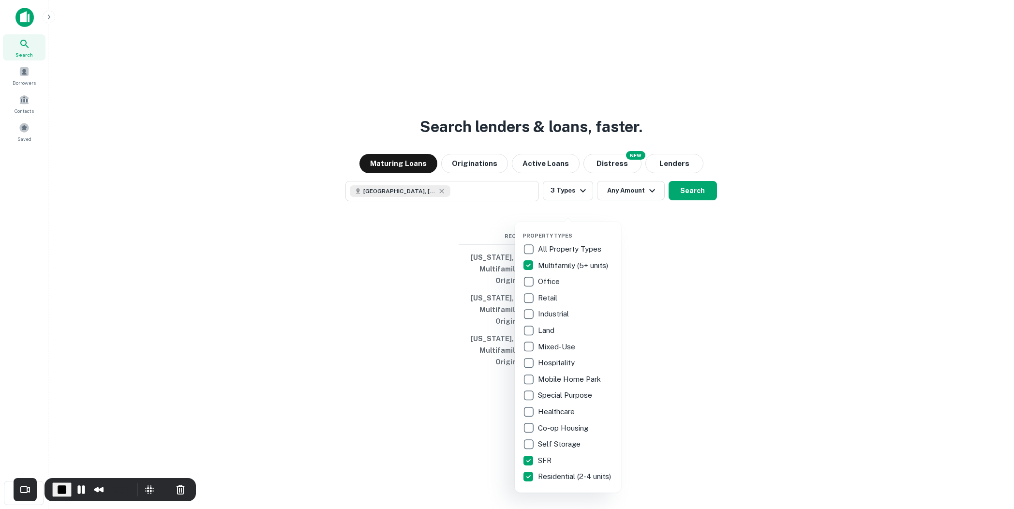
click at [682, 210] on div at bounding box center [507, 254] width 1014 height 509
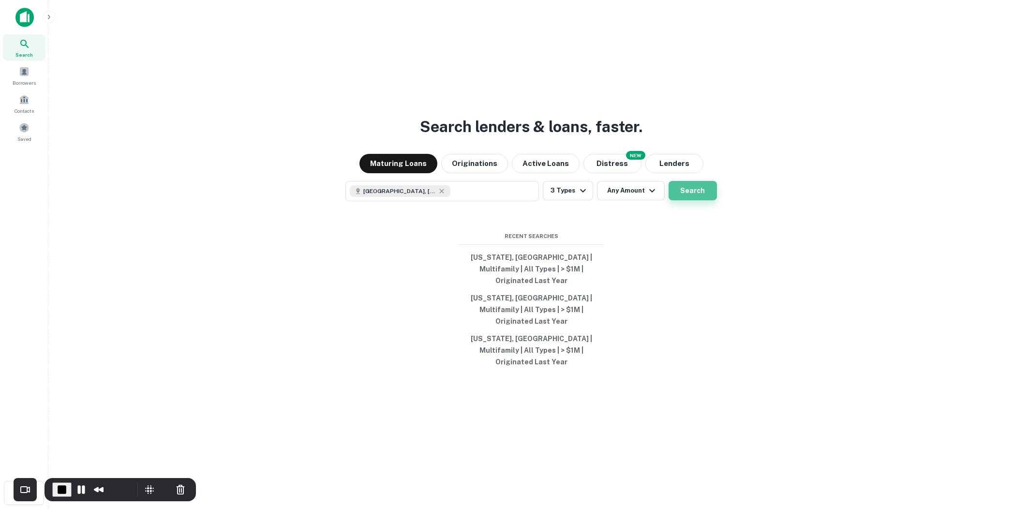
click at [687, 200] on button "Search" at bounding box center [693, 190] width 48 height 19
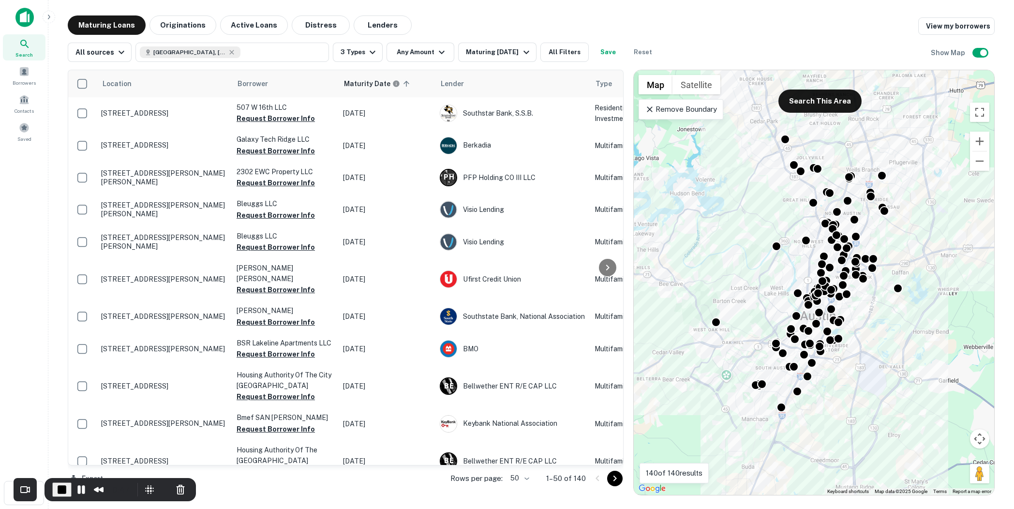
click at [650, 110] on icon at bounding box center [650, 110] width 10 height 10
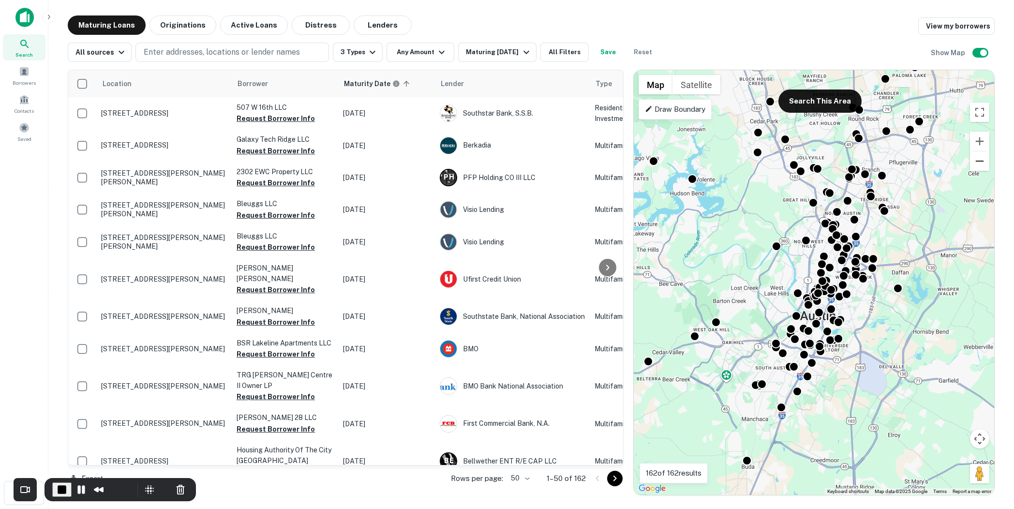
click at [981, 164] on button "Zoom out" at bounding box center [979, 160] width 19 height 19
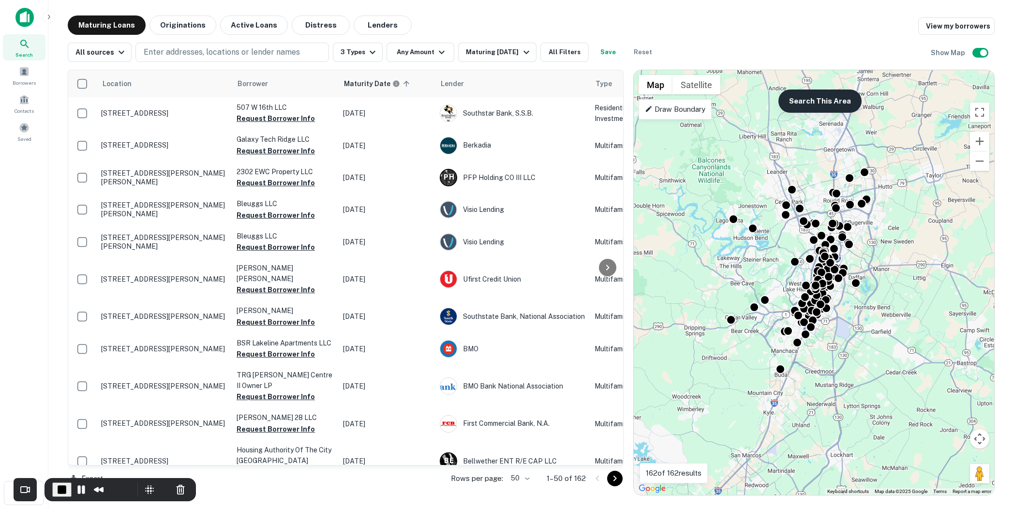
click at [829, 105] on button "Search This Area" at bounding box center [819, 101] width 83 height 23
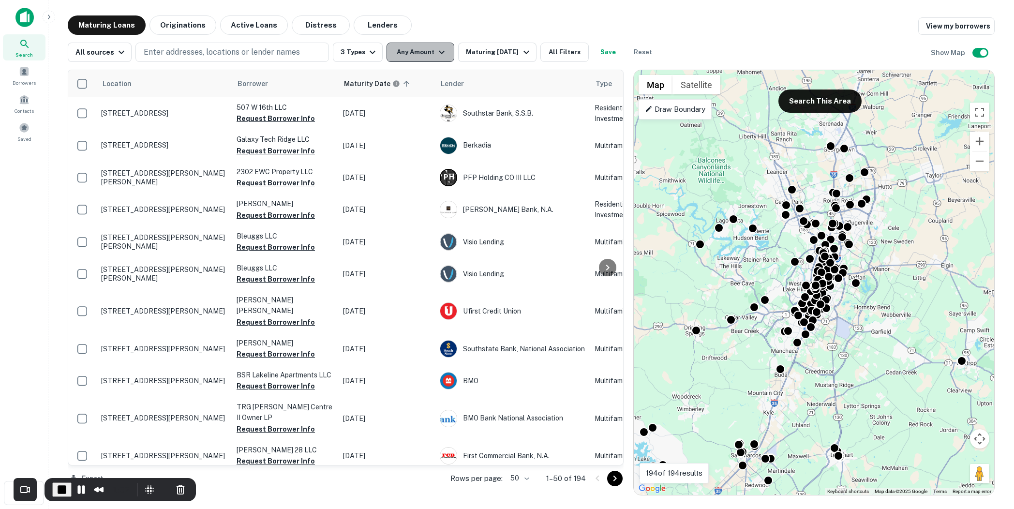
click at [436, 49] on icon "button" at bounding box center [442, 52] width 12 height 12
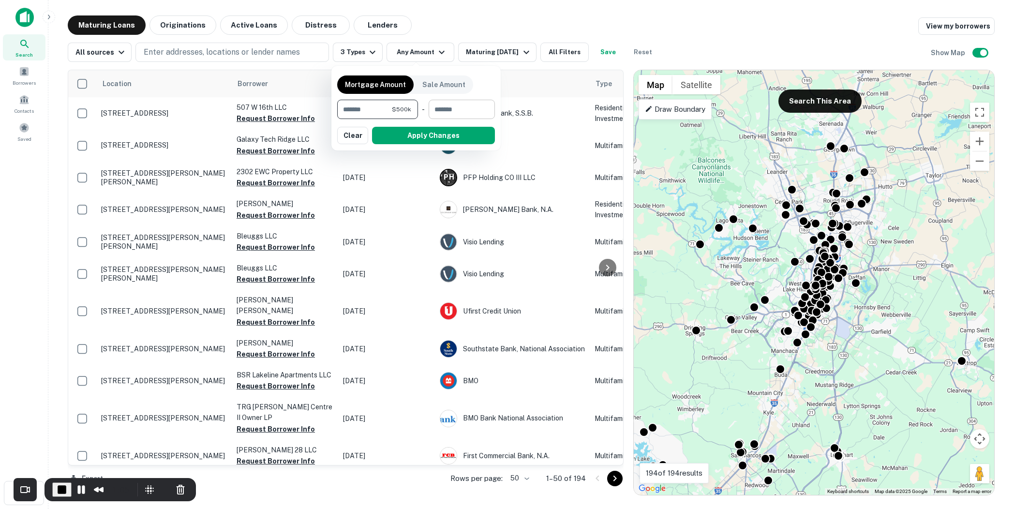
type input "******"
click at [444, 108] on input "number" at bounding box center [459, 109] width 60 height 19
type input "*******"
click at [451, 131] on button "Apply Changes" at bounding box center [433, 135] width 123 height 17
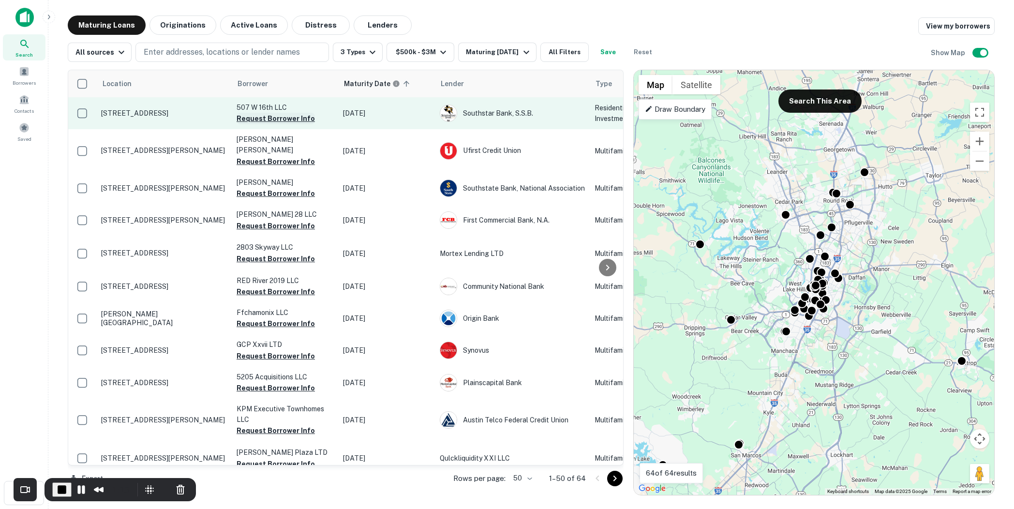
click at [280, 117] on button "Request Borrower Info" at bounding box center [276, 119] width 78 height 12
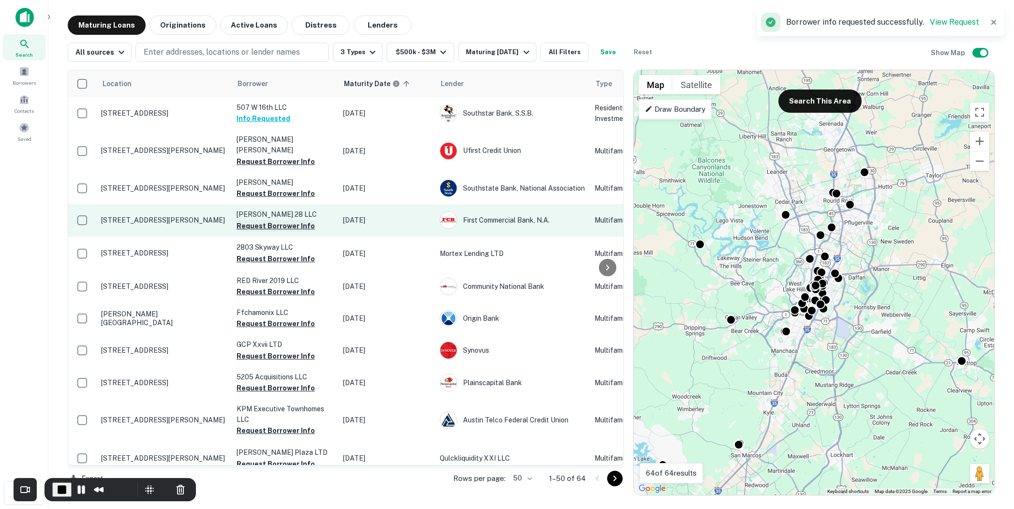
click at [298, 220] on button "Request Borrower Info" at bounding box center [276, 226] width 78 height 12
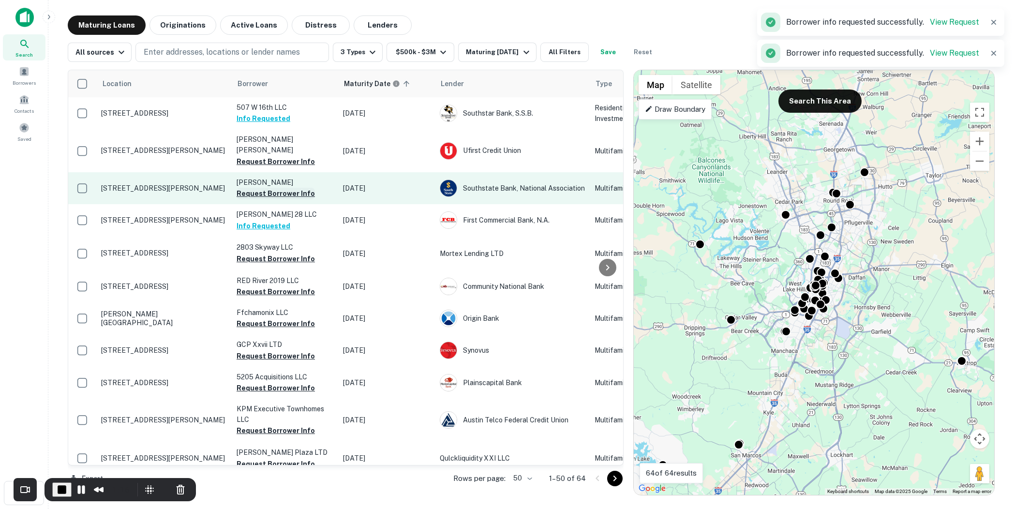
click at [290, 188] on button "Request Borrower Info" at bounding box center [276, 194] width 78 height 12
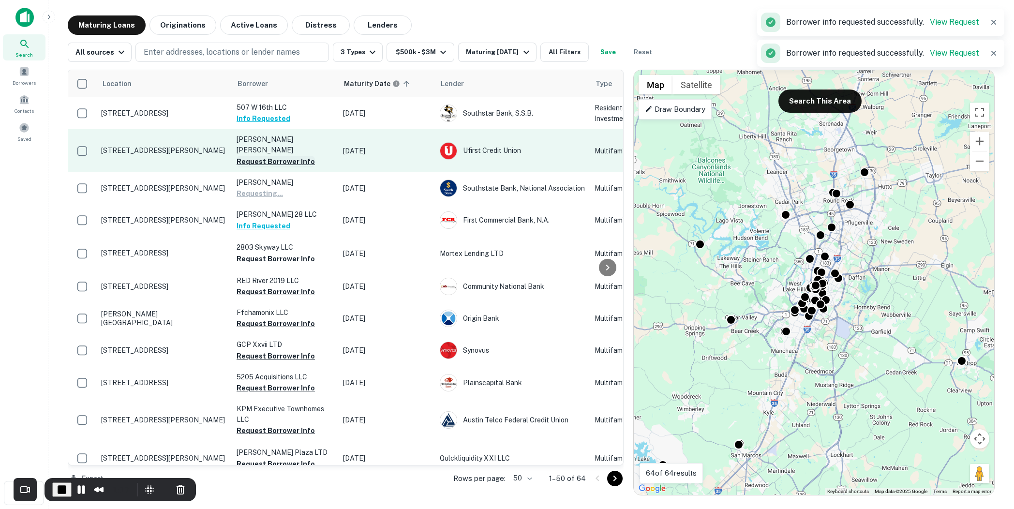
click at [290, 156] on button "Request Borrower Info" at bounding box center [276, 162] width 78 height 12
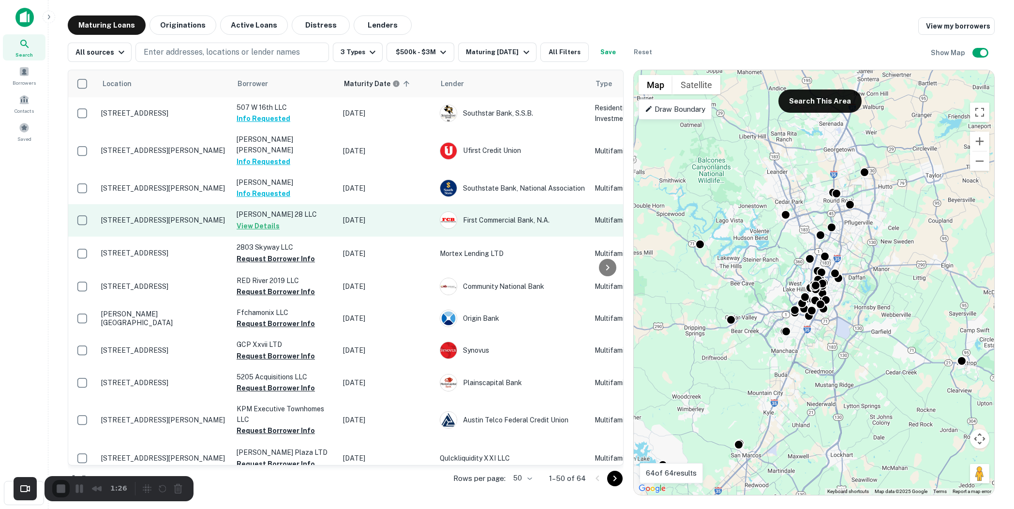
click at [249, 220] on button "View Details" at bounding box center [258, 226] width 43 height 12
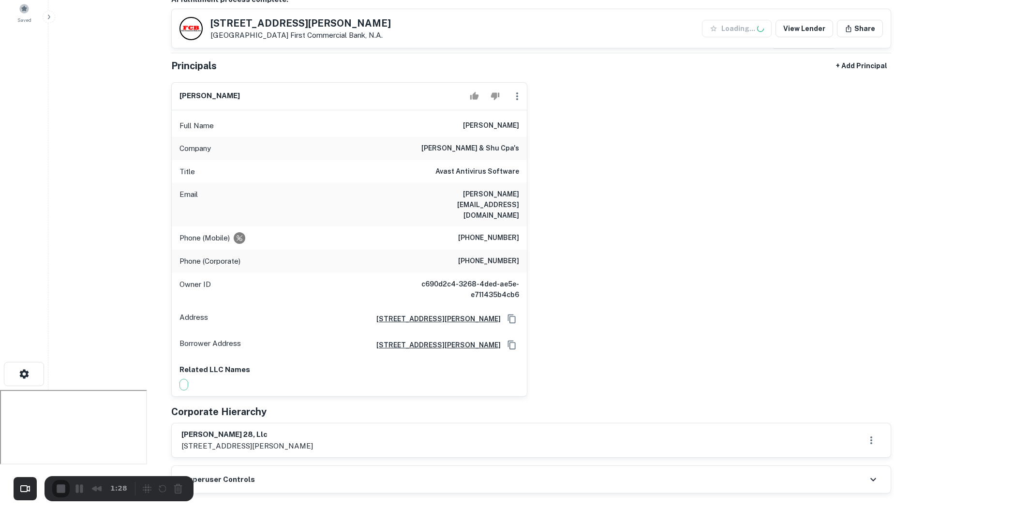
scroll to position [134, 0]
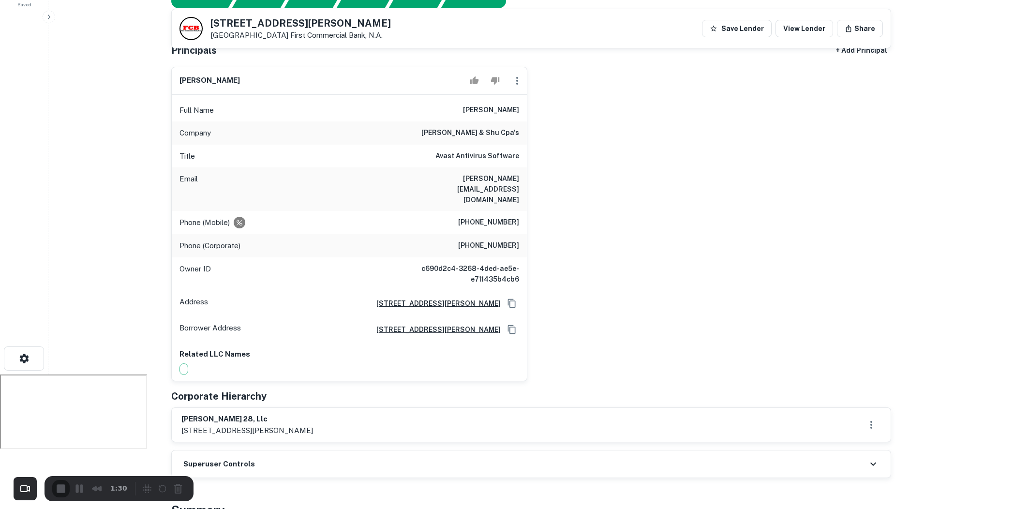
drag, startPoint x: 454, startPoint y: 110, endPoint x: 522, endPoint y: 109, distance: 67.7
click at [522, 109] on div "Full Name [PERSON_NAME]" at bounding box center [349, 110] width 355 height 23
click at [553, 139] on div "[PERSON_NAME] Full Name [PERSON_NAME] Company [PERSON_NAME] & shu cpa's Title A…" at bounding box center [528, 220] width 728 height 323
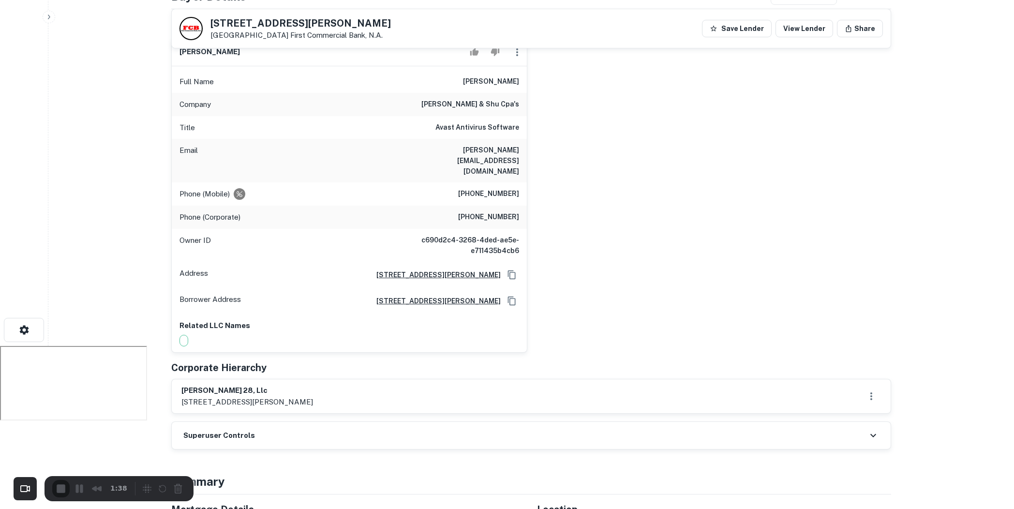
scroll to position [0, 0]
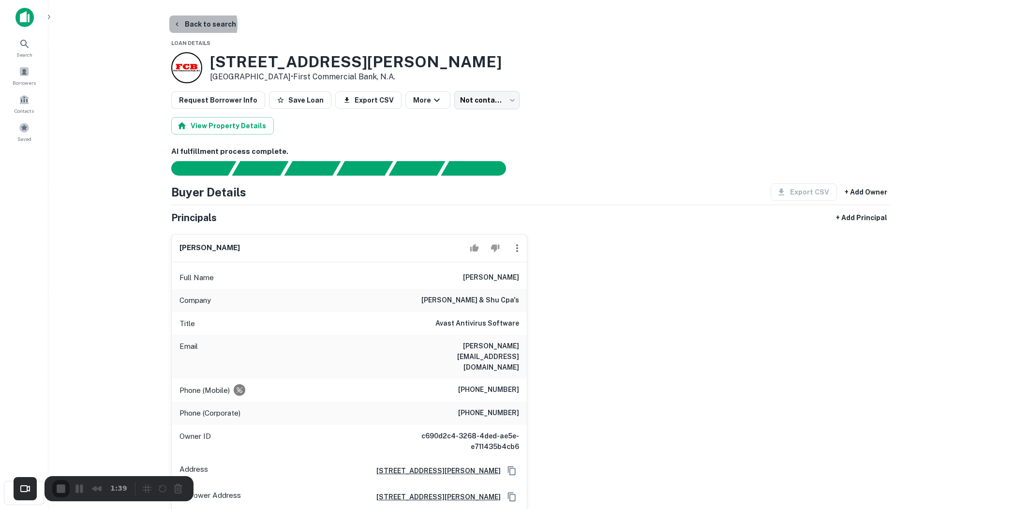
click at [197, 25] on button "Back to search" at bounding box center [204, 23] width 71 height 17
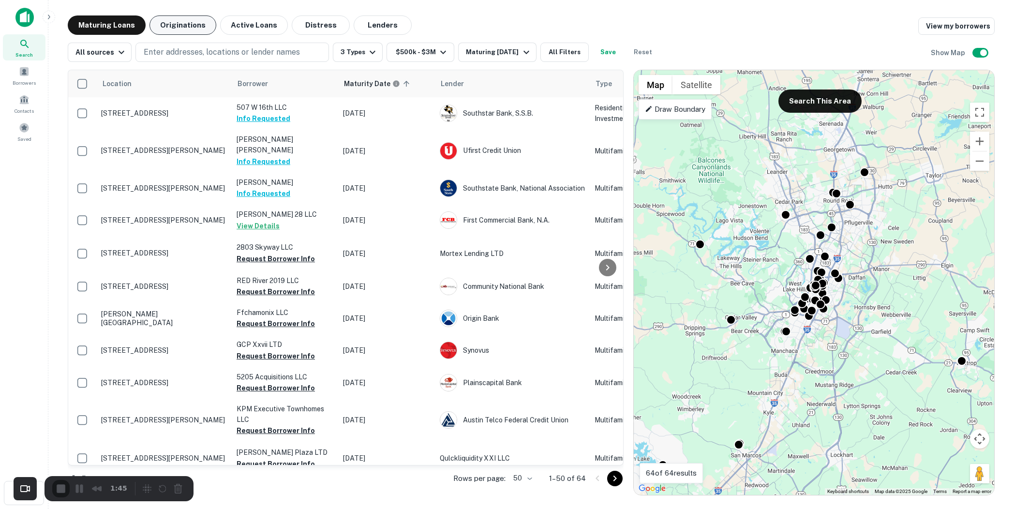
click at [181, 22] on button "Originations" at bounding box center [182, 24] width 67 height 19
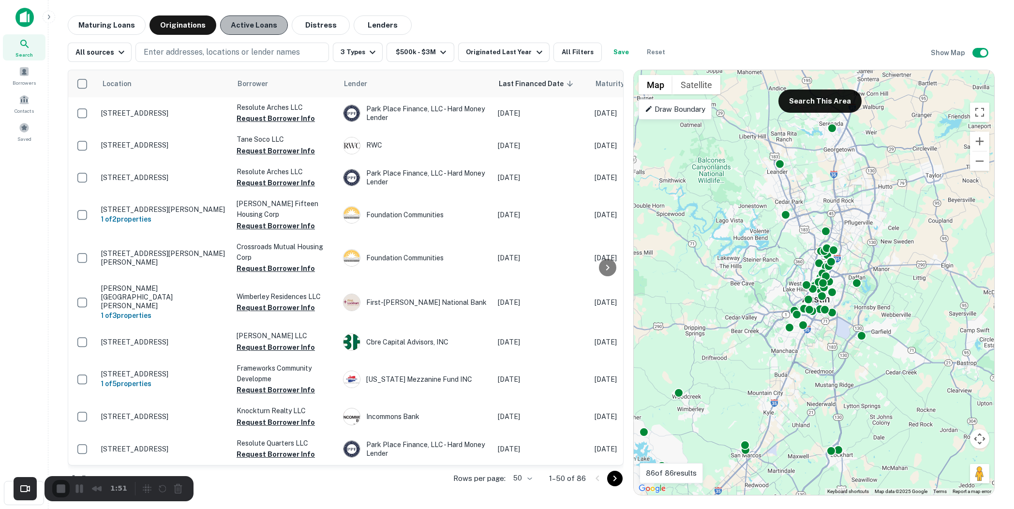
click at [261, 31] on button "Active Loans" at bounding box center [254, 24] width 68 height 19
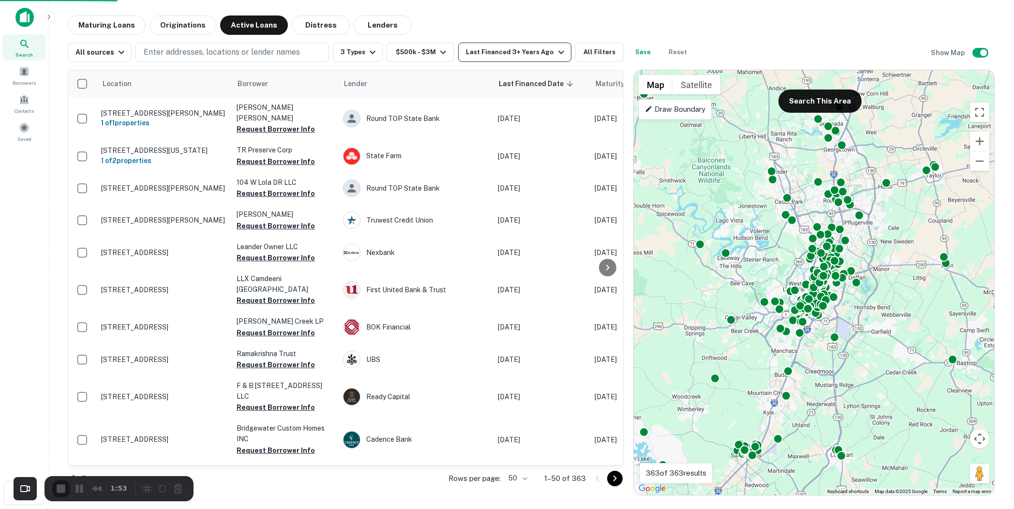
click at [545, 46] on div "Last Financed 3+ Years Ago" at bounding box center [516, 52] width 101 height 12
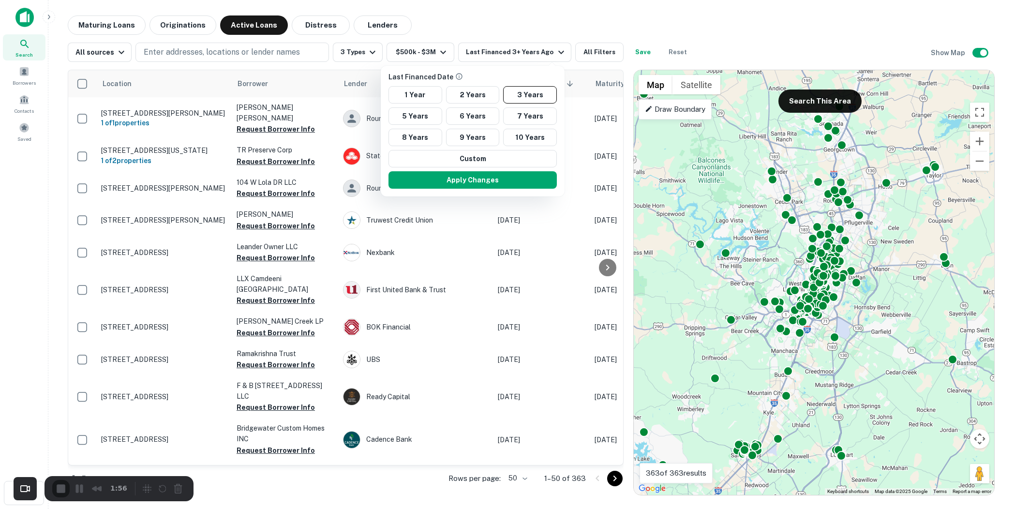
click at [472, 26] on div at bounding box center [507, 254] width 1014 height 509
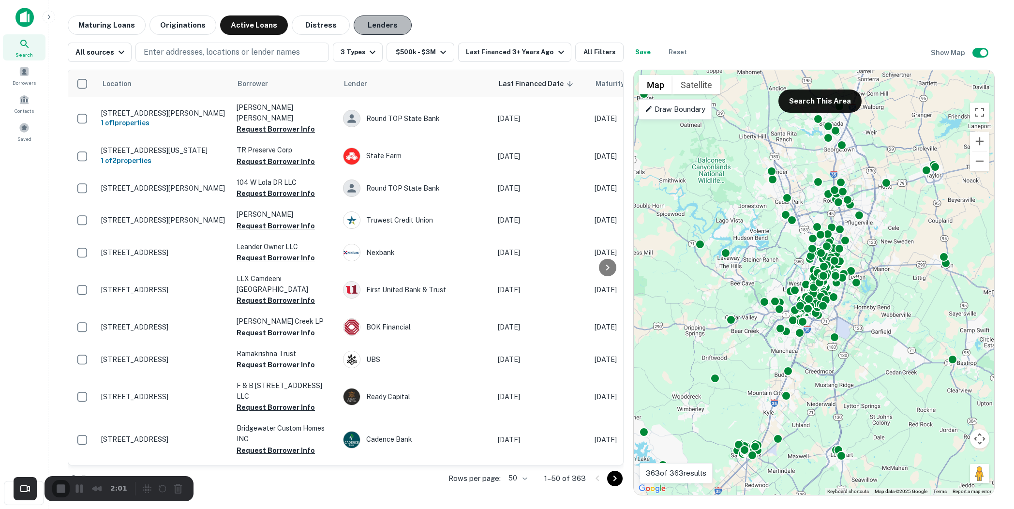
click at [370, 25] on button "Lenders" at bounding box center [383, 24] width 58 height 19
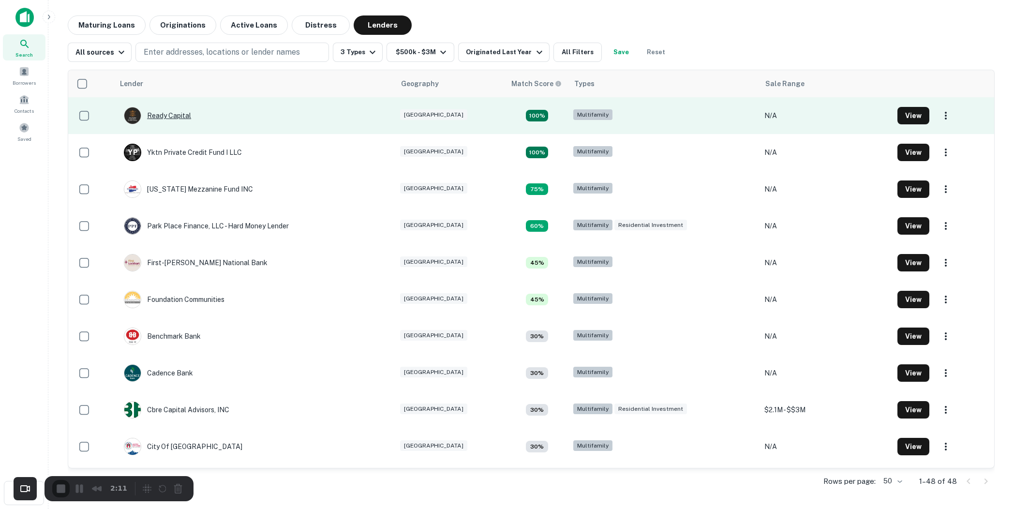
click at [170, 116] on div "Ready Capital" at bounding box center [157, 115] width 67 height 17
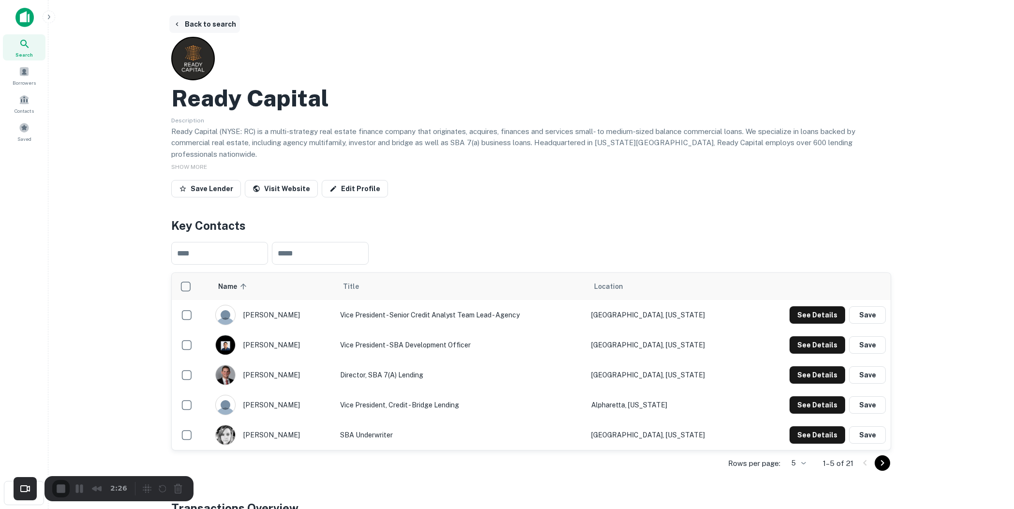
click at [209, 25] on button "Back to search" at bounding box center [204, 23] width 71 height 17
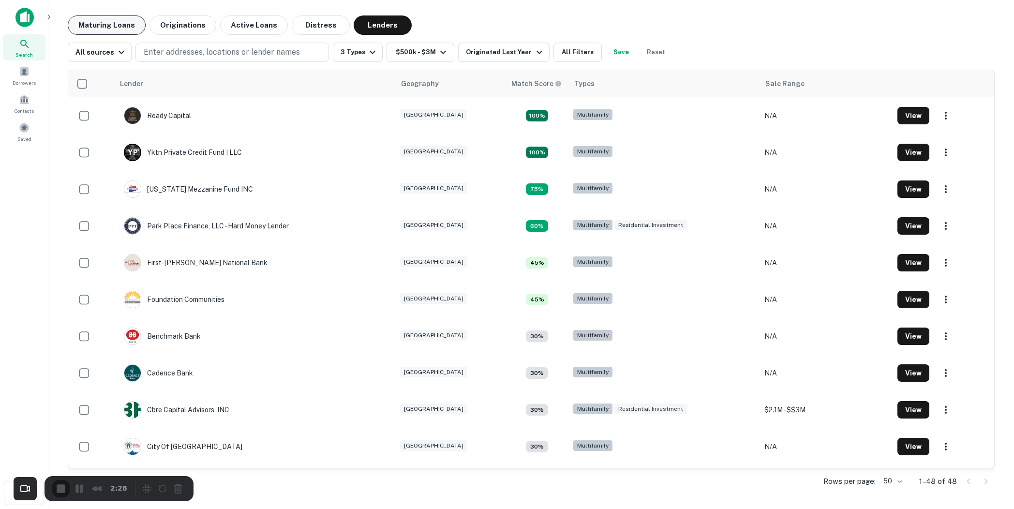
click at [122, 27] on button "Maturing Loans" at bounding box center [107, 24] width 78 height 19
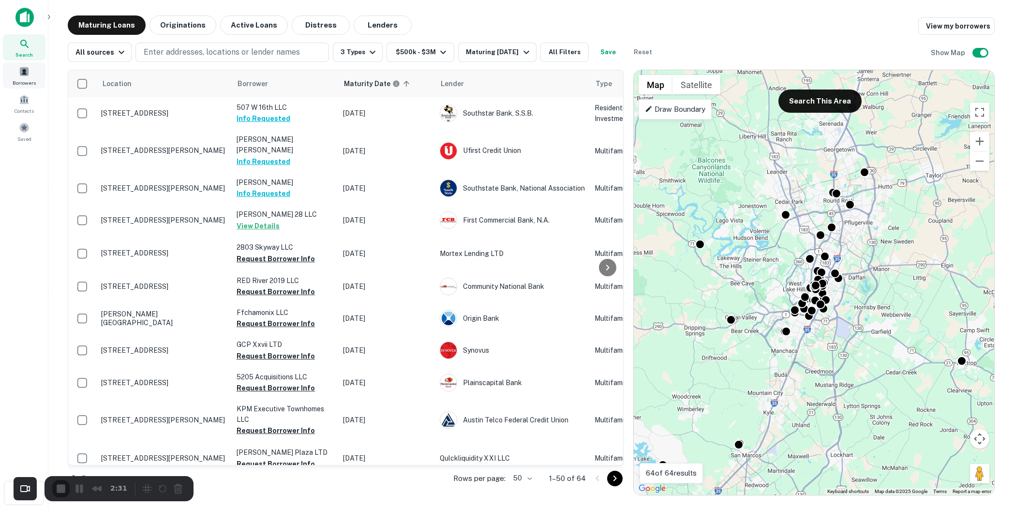
click at [25, 73] on span at bounding box center [24, 71] width 11 height 11
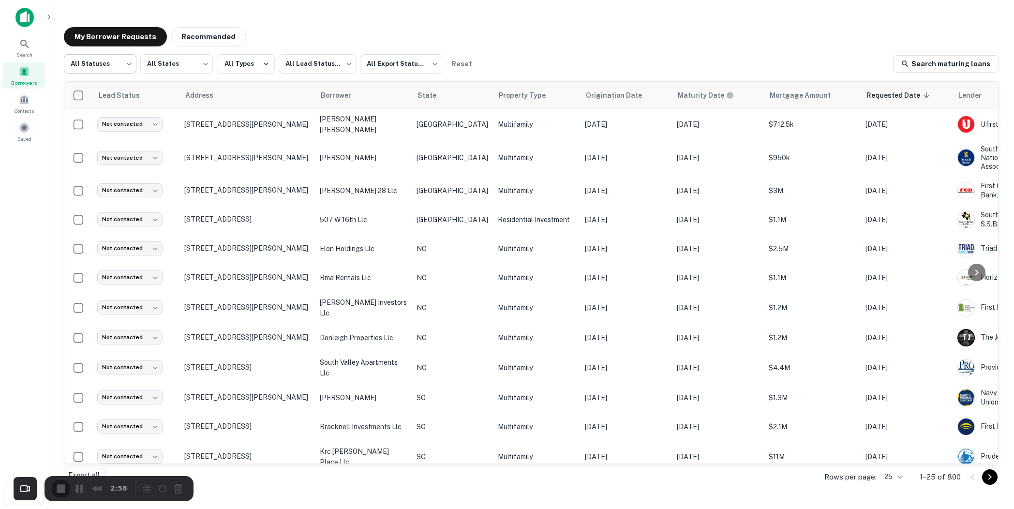
click at [124, 59] on body "Search Borrowers Contacts Saved My Borrower Requests Recommended All Statuses *…" at bounding box center [507, 254] width 1014 height 509
click at [329, 32] on div at bounding box center [507, 254] width 1014 height 509
click at [108, 71] on body "Search Borrowers Contacts Saved My Borrower Requests Recommended All Statuses *…" at bounding box center [507, 254] width 1014 height 509
click at [90, 120] on li "Fulfilled" at bounding box center [100, 123] width 73 height 17
type input "*********"
